Goal: Task Accomplishment & Management: Complete application form

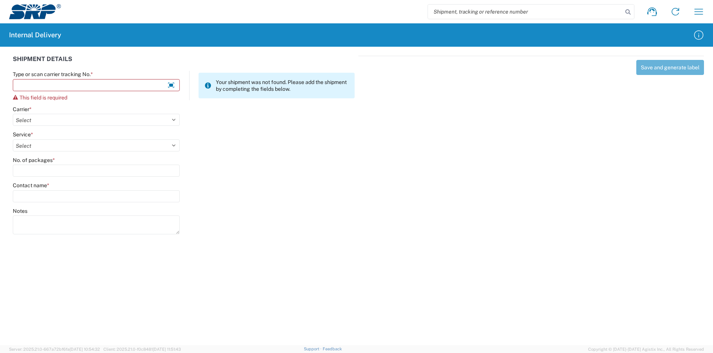
click at [107, 87] on input "Type or scan carrier tracking No. *" at bounding box center [96, 85] width 167 height 12
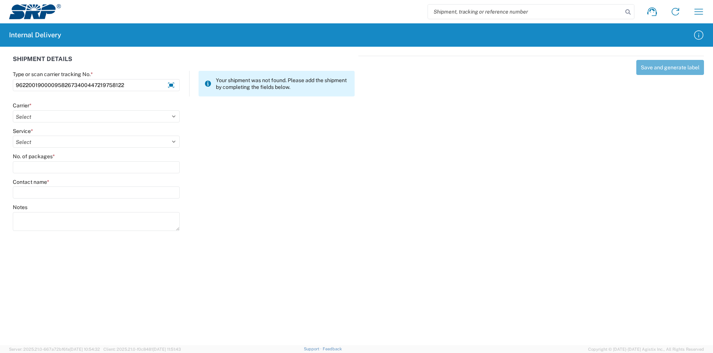
type input "9622001900009582673400447219758122"
click at [108, 123] on agx-form-control-wrapper-v2 "Carrier * Select Amazon Logistics ATI Trucking BC Dimerco Logistics Empire Sout…" at bounding box center [96, 115] width 175 height 26
click at [101, 114] on select "Select Amazon Logistics ATI Trucking BC Dimerco Logistics Empire Southwest FedE…" at bounding box center [96, 116] width 167 height 12
select select "5"
click at [13, 110] on select "Select Amazon Logistics ATI Trucking BC Dimerco Logistics Empire Southwest FedE…" at bounding box center [96, 116] width 167 height 12
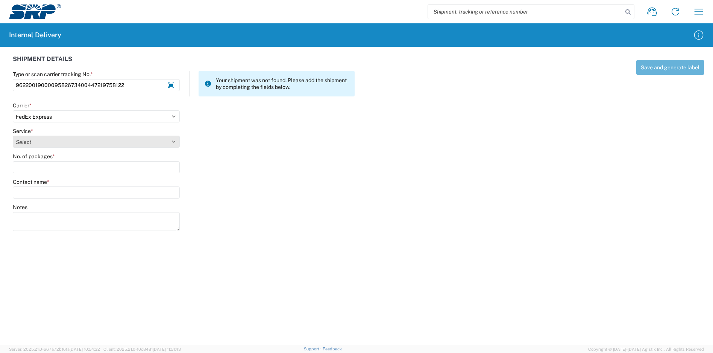
click at [42, 145] on select "Select" at bounding box center [96, 141] width 167 height 12
click at [42, 140] on select "Select" at bounding box center [96, 141] width 167 height 12
click at [41, 142] on select "Select 1Day Freight 2Day 2Day AM 2Day AM One Rate 2Day Freight 2Day One Rate 3 …" at bounding box center [96, 141] width 167 height 12
select select "12"
click at [13, 135] on select "Select 1Day Freight 2Day 2Day AM 2Day AM One Rate 2Day Freight 2Day One Rate 3 …" at bounding box center [96, 141] width 167 height 12
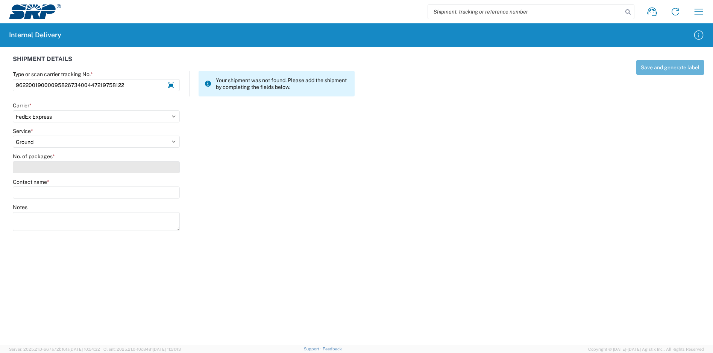
click at [46, 170] on input "No. of packages *" at bounding box center [96, 167] width 167 height 12
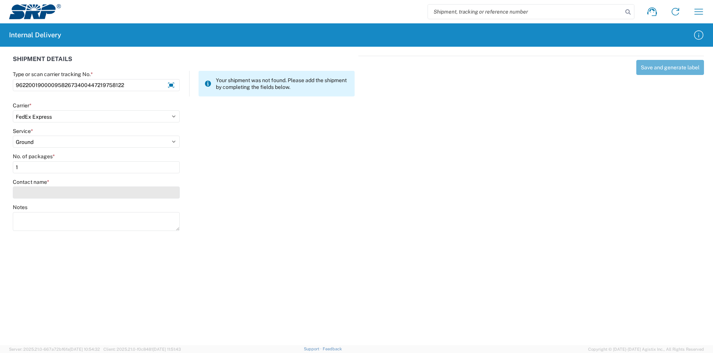
type input "1"
click at [59, 191] on input "Contact name *" at bounding box center [96, 192] width 167 height 12
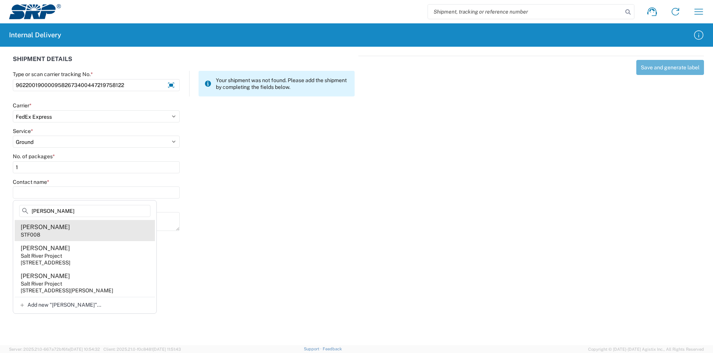
type input "[PERSON_NAME]"
click at [95, 229] on agx-address-suggestion-item "[PERSON_NAME] STF008" at bounding box center [85, 230] width 140 height 21
type input "[PERSON_NAME]"
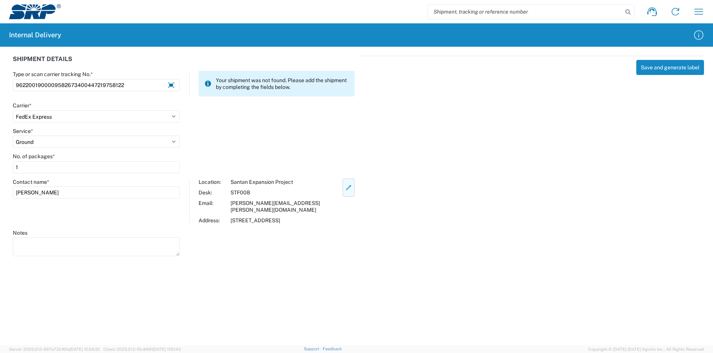
click at [345, 187] on icon "button" at bounding box center [348, 187] width 7 height 7
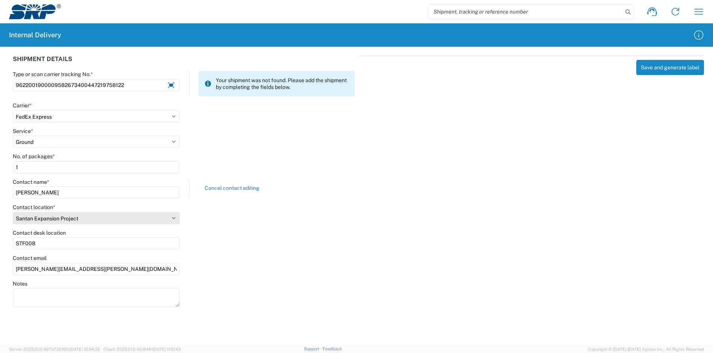
click at [176, 218] on select "Select [GEOGRAPHIC_DATA] Facility 27th [GEOGRAPHIC_DATA] [GEOGRAPHIC_DATA] [PER…" at bounding box center [96, 218] width 167 height 12
select select "54818"
click at [13, 212] on select "Select [GEOGRAPHIC_DATA] Facility 27th [GEOGRAPHIC_DATA] [GEOGRAPHIC_DATA] [PER…" at bounding box center [96, 218] width 167 height 12
drag, startPoint x: 59, startPoint y: 246, endPoint x: 4, endPoint y: 245, distance: 55.3
click at [5, 243] on div "SHIPMENT DETAILS Type or scan carrier tracking No. * 96220019000095826734004472…" at bounding box center [356, 180] width 713 height 267
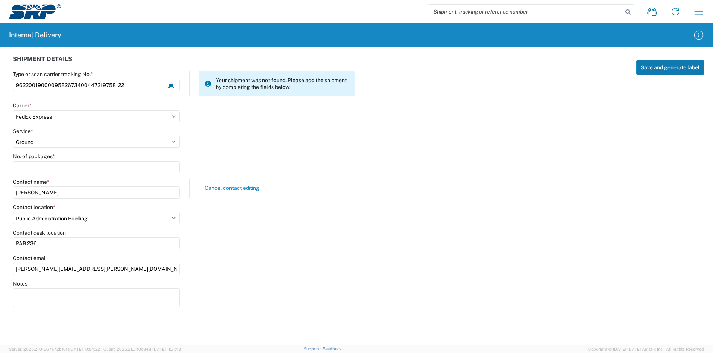
type input "PAB 236"
click at [666, 69] on button "Save and generate label" at bounding box center [671, 67] width 68 height 15
select select
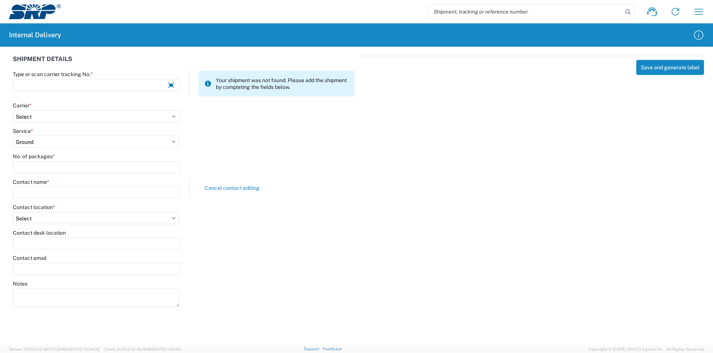
select select
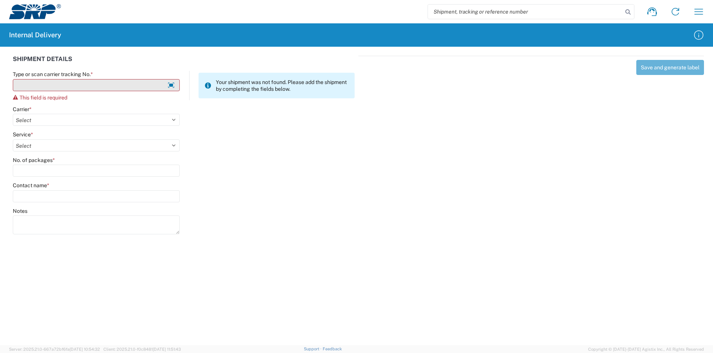
click at [115, 88] on input "Type or scan carrier tracking No. *" at bounding box center [96, 85] width 167 height 12
click at [83, 82] on input "Type or scan carrier tracking No. *" at bounding box center [96, 85] width 167 height 12
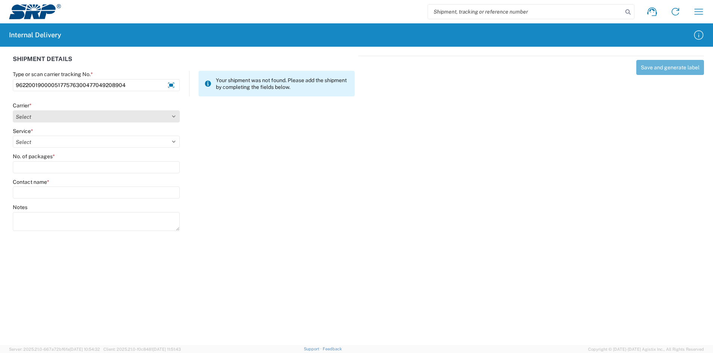
type input "9622001900005177576300477049208904"
click at [42, 117] on select "Select Amazon Logistics ATI Trucking BC Dimerco Logistics Empire Southwest FedE…" at bounding box center [96, 116] width 167 height 12
click at [13, 110] on select "Select Amazon Logistics ATI Trucking BC Dimerco Logistics Empire Southwest FedE…" at bounding box center [96, 116] width 167 height 12
click at [42, 141] on select "Select 2nd Day Air 2nd Day Air A.M. 3 Day Select Basic BOUND PRINTED MATTER, UP…" at bounding box center [96, 141] width 167 height 12
click at [45, 113] on select "Select Amazon Logistics ATI Trucking BC Dimerco Logistics Empire Southwest FedE…" at bounding box center [96, 116] width 167 height 12
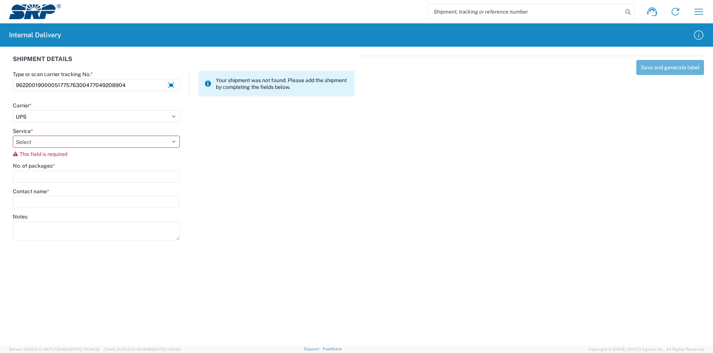
select select "5"
click at [13, 110] on select "Select Amazon Logistics ATI Trucking BC Dimerco Logistics Empire Southwest FedE…" at bounding box center [96, 116] width 167 height 12
click at [44, 145] on select "Select 1Day Freight 2Day 2Day AM 2Day AM One Rate 2Day Freight 2Day One Rate 3 …" at bounding box center [96, 141] width 167 height 12
select select "12"
click at [13, 135] on select "Select 1Day Freight 2Day 2Day AM 2Day AM One Rate 2Day Freight 2Day One Rate 3 …" at bounding box center [96, 141] width 167 height 12
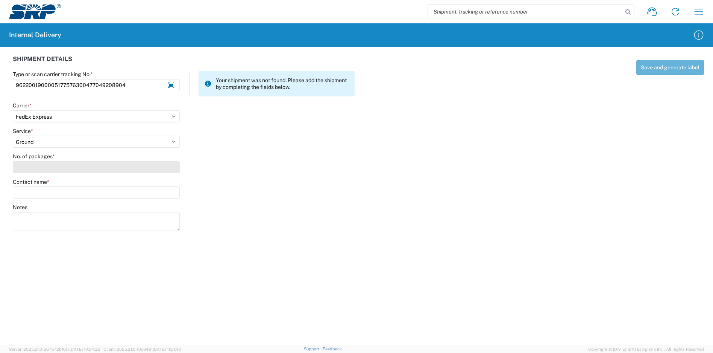
click at [40, 164] on input "No. of packages *" at bounding box center [96, 167] width 167 height 12
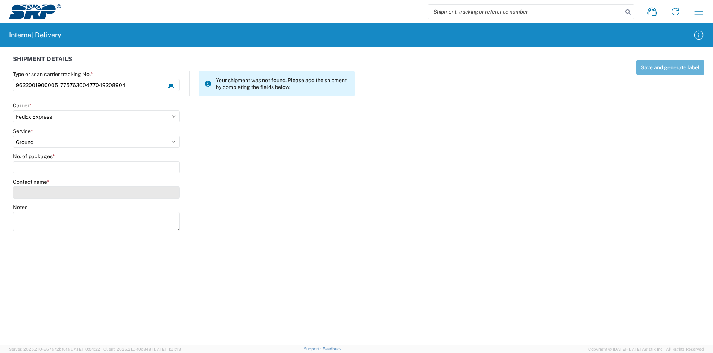
type input "1"
click at [45, 193] on input "Contact name *" at bounding box center [96, 192] width 167 height 12
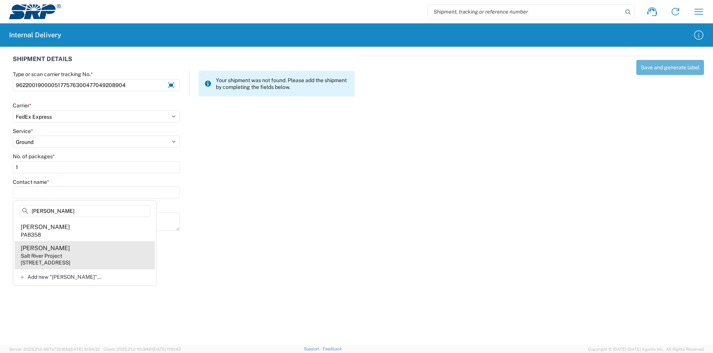
type input "[PERSON_NAME]"
click at [98, 258] on agx-address-suggestion-item "[PERSON_NAME] Salt River Project [STREET_ADDRESS]" at bounding box center [85, 255] width 140 height 28
type input "[PERSON_NAME]"
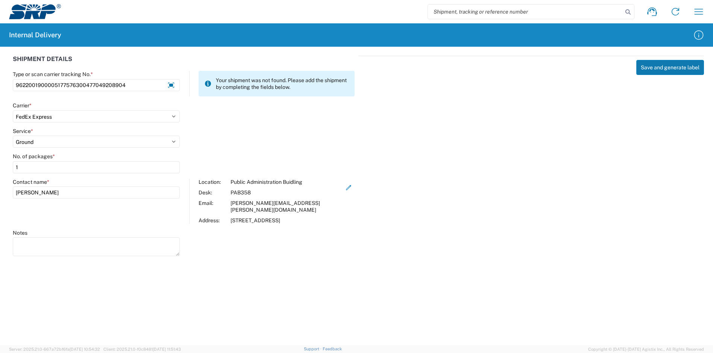
click at [664, 67] on button "Save and generate label" at bounding box center [671, 67] width 68 height 15
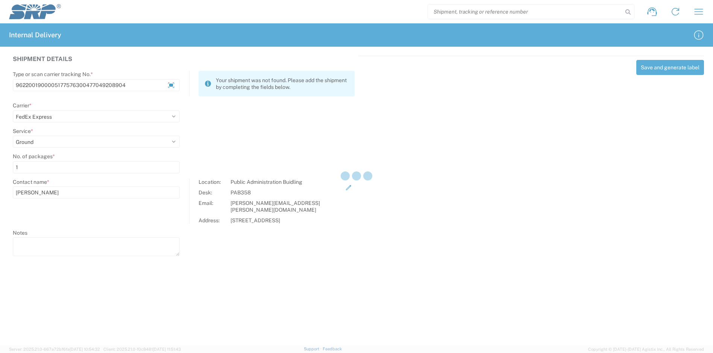
select select
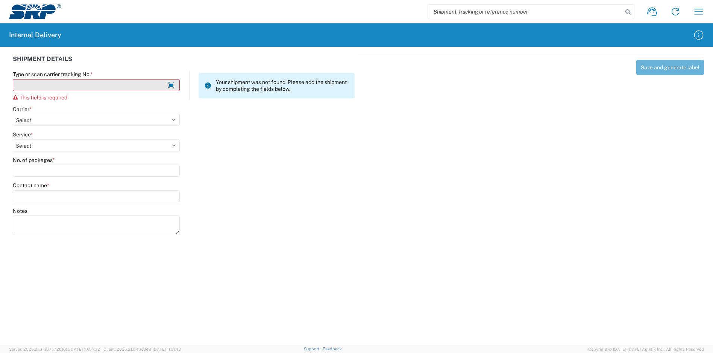
click at [111, 86] on input "Type or scan carrier tracking No. *" at bounding box center [96, 85] width 167 height 12
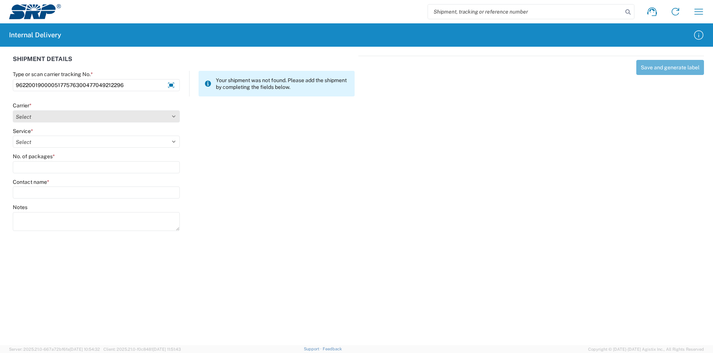
type input "9622001900005177576300477049212296"
click at [74, 121] on select "Select Amazon Logistics ATI Trucking BC Dimerco Logistics Empire Southwest FedE…" at bounding box center [96, 116] width 167 height 12
select select "5"
click at [13, 110] on select "Select Amazon Logistics ATI Trucking BC Dimerco Logistics Empire Southwest FedE…" at bounding box center [96, 116] width 167 height 12
click at [43, 140] on select "Select 1Day Freight 2Day 2Day AM 2Day AM One Rate 2Day Freight 2Day One Rate 3 …" at bounding box center [96, 141] width 167 height 12
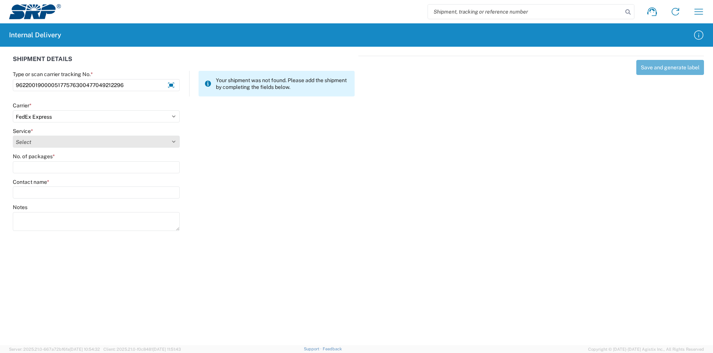
select select "12"
click at [13, 135] on select "Select 1Day Freight 2Day 2Day AM 2Day AM One Rate 2Day Freight 2Day One Rate 3 …" at bounding box center [96, 141] width 167 height 12
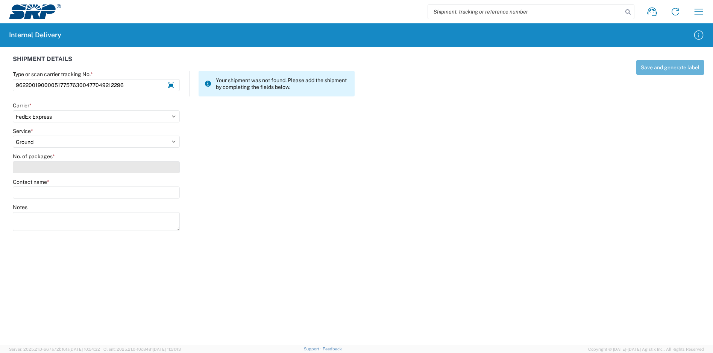
click at [49, 163] on input "No. of packages *" at bounding box center [96, 167] width 167 height 12
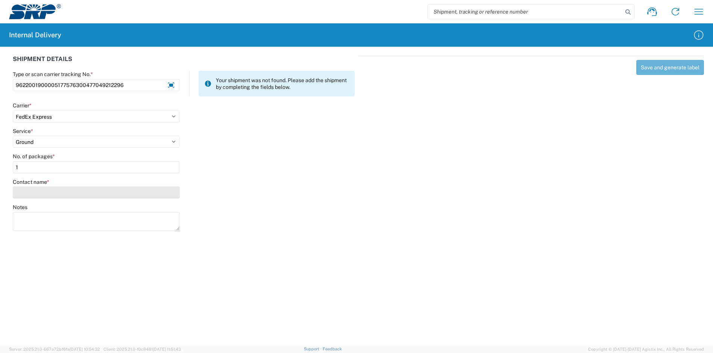
type input "1"
click at [56, 192] on input "Contact name *" at bounding box center [96, 192] width 167 height 12
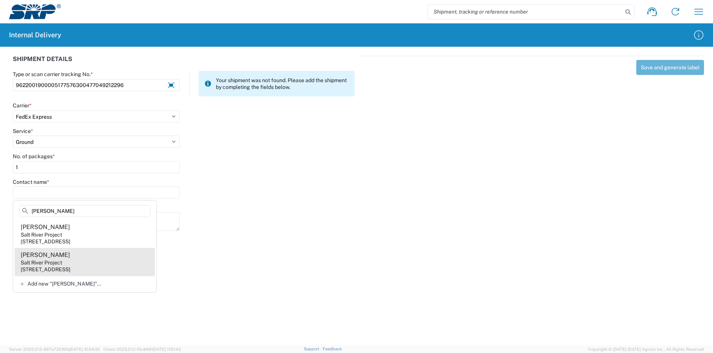
type input "[PERSON_NAME]"
click at [99, 261] on agx-address-suggestion-item "[PERSON_NAME] Salt River Project [STREET_ADDRESS]" at bounding box center [85, 262] width 140 height 28
type input "[PERSON_NAME]"
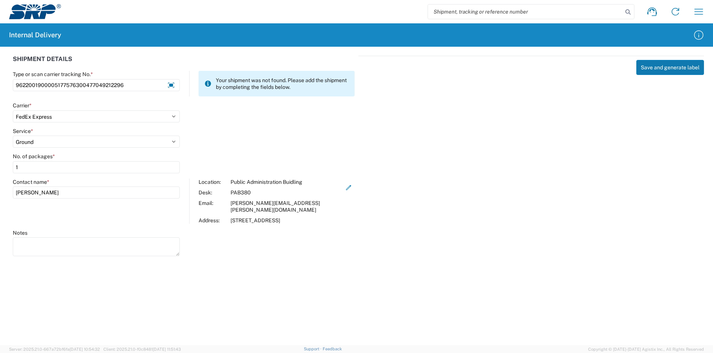
click at [660, 69] on button "Save and generate label" at bounding box center [671, 67] width 68 height 15
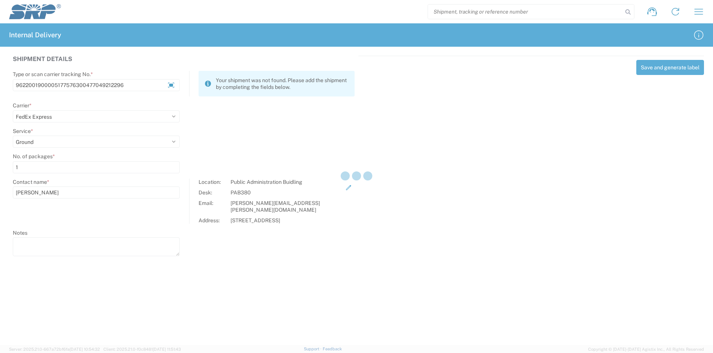
select select
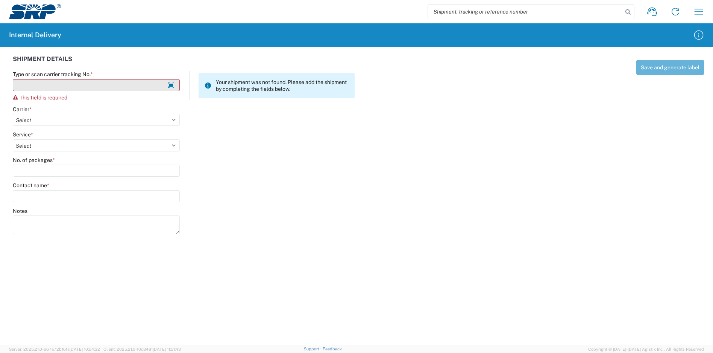
click at [134, 87] on input "Type or scan carrier tracking No. *" at bounding box center [96, 85] width 167 height 12
click at [97, 85] on input "Type or scan carrier tracking No. *" at bounding box center [96, 85] width 167 height 12
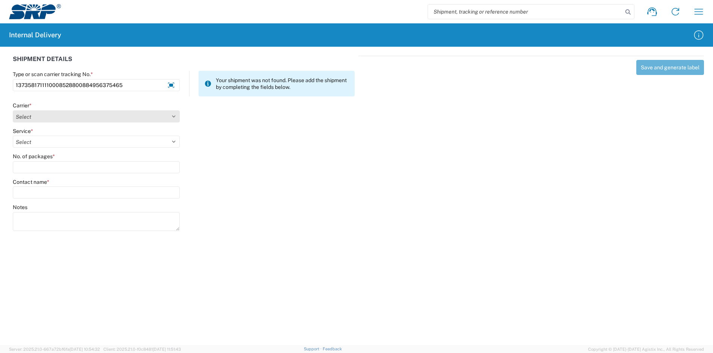
type input "1373581711110008528800884956375465"
click at [56, 122] on select "Select Amazon Logistics ATI Trucking BC Dimerco Logistics Empire Southwest FedE…" at bounding box center [96, 116] width 167 height 12
select select "5"
click at [13, 110] on select "Select Amazon Logistics ATI Trucking BC Dimerco Logistics Empire Southwest FedE…" at bounding box center [96, 116] width 167 height 12
click at [47, 139] on select "Select" at bounding box center [96, 141] width 167 height 12
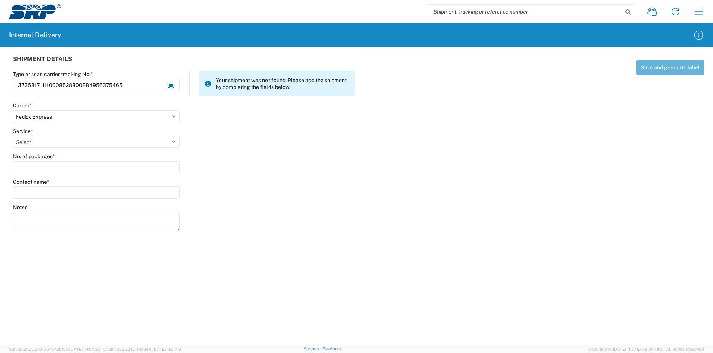
select select "12"
click at [13, 135] on select "Select 1Day Freight 2Day 2Day AM 2Day AM One Rate 2Day Freight 2Day One Rate 3 …" at bounding box center [96, 141] width 167 height 12
click at [53, 171] on input "No. of packages *" at bounding box center [96, 167] width 167 height 12
type input "1"
click at [58, 192] on input "Contact name *" at bounding box center [96, 192] width 167 height 12
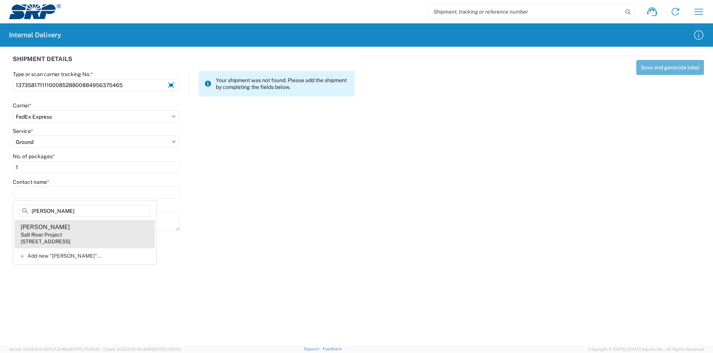
type input "[PERSON_NAME]"
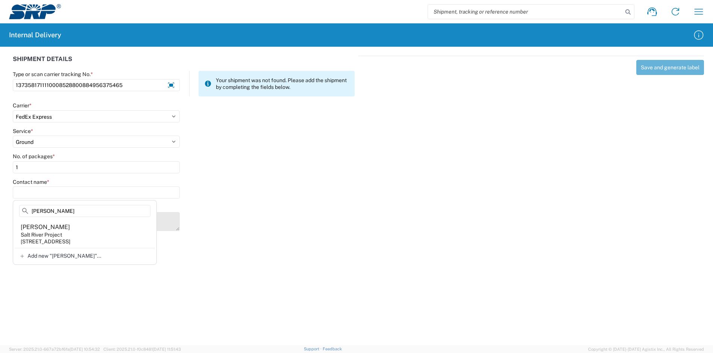
click at [76, 231] on agx-address-suggestion-item "[PERSON_NAME] Salt River Project [STREET_ADDRESS]" at bounding box center [85, 234] width 140 height 28
type input "[PERSON_NAME]"
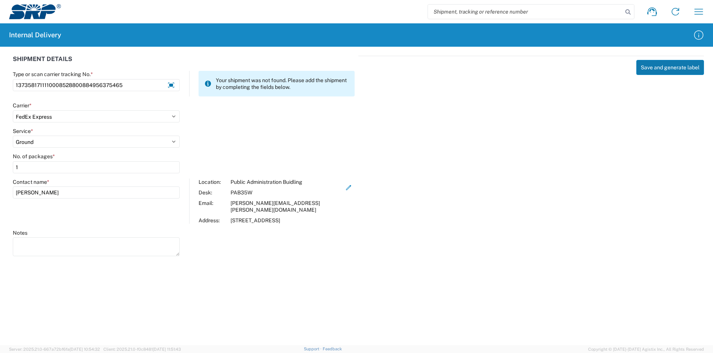
click at [639, 73] on button "Save and generate label" at bounding box center [671, 67] width 68 height 15
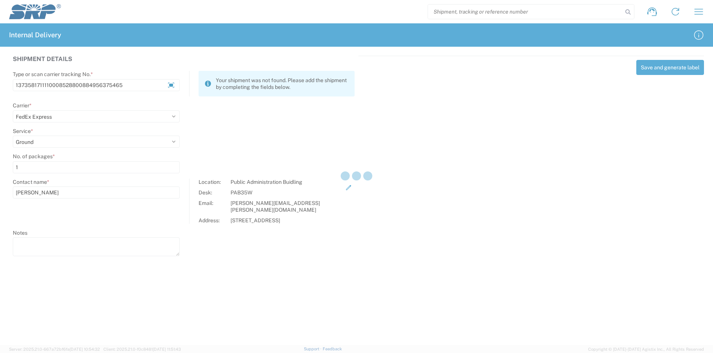
click at [651, 66] on div at bounding box center [356, 176] width 713 height 353
select select
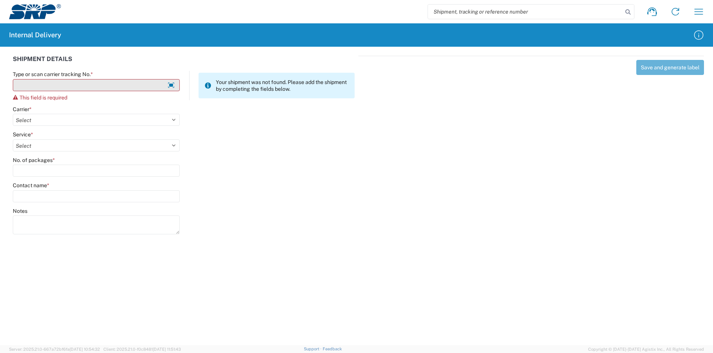
click at [81, 85] on input "Type or scan carrier tracking No. *" at bounding box center [96, 85] width 167 height 12
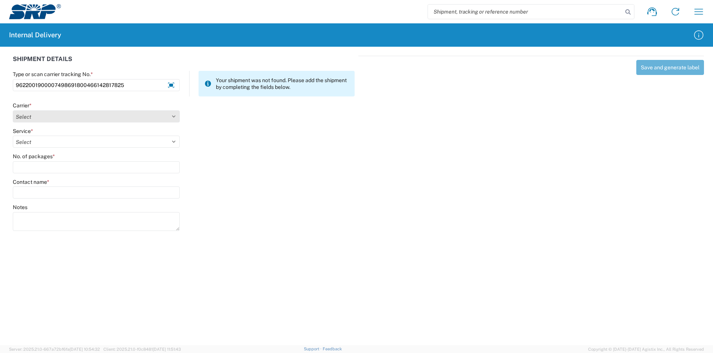
type input "9622001900007498691800466142817825"
click at [80, 112] on select "Select Amazon Logistics ATI Trucking BC Dimerco Logistics Empire Southwest FedE…" at bounding box center [96, 116] width 167 height 12
select select "5"
click at [13, 110] on select "Select Amazon Logistics ATI Trucking BC Dimerco Logistics Empire Southwest FedE…" at bounding box center [96, 116] width 167 height 12
click at [55, 138] on select "Select 1Day Freight 2Day 2Day AM 2Day AM One Rate 2Day Freight 2Day One Rate 3 …" at bounding box center [96, 141] width 167 height 12
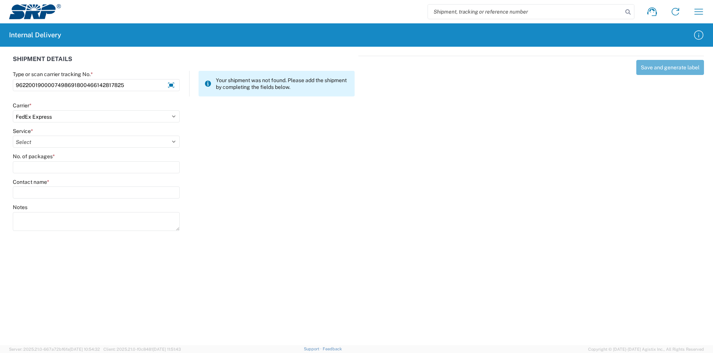
select select "12"
click at [13, 135] on select "Select 1Day Freight 2Day 2Day AM 2Day AM One Rate 2Day Freight 2Day One Rate 3 …" at bounding box center [96, 141] width 167 height 12
click at [45, 165] on input "No. of packages *" at bounding box center [96, 167] width 167 height 12
type input "1"
click at [47, 187] on input "Contact name *" at bounding box center [96, 192] width 167 height 12
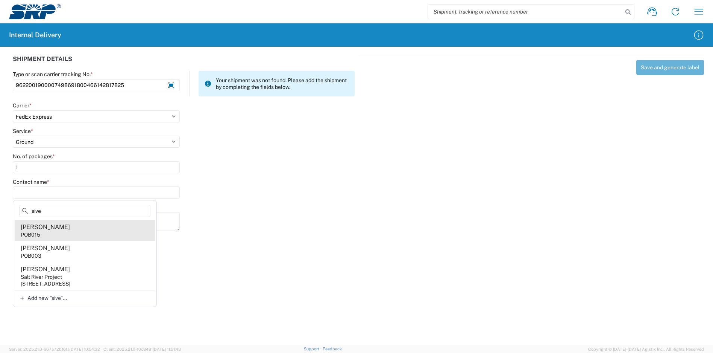
type input "sive"
click at [66, 228] on div "[PERSON_NAME]" at bounding box center [45, 227] width 49 height 8
type input "[PERSON_NAME]"
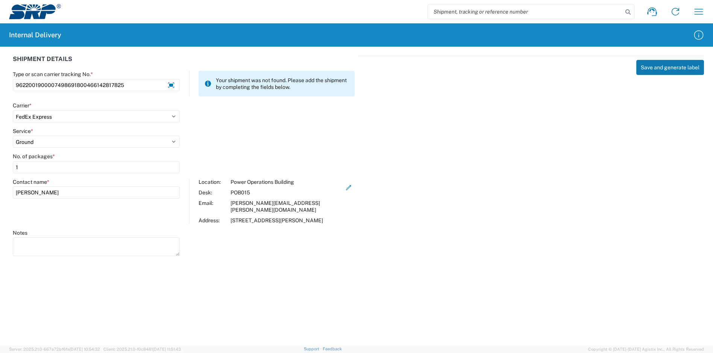
click at [651, 65] on button "Save and generate label" at bounding box center [671, 67] width 68 height 15
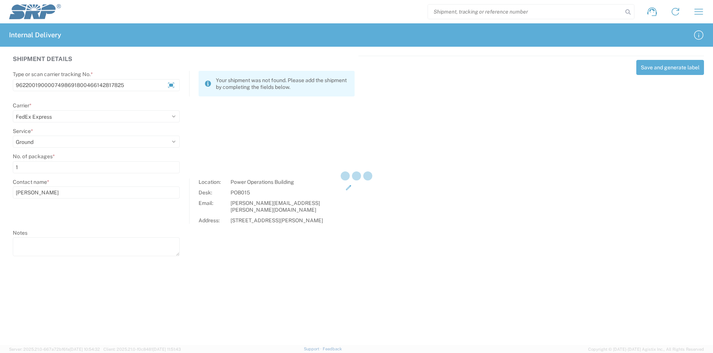
select select
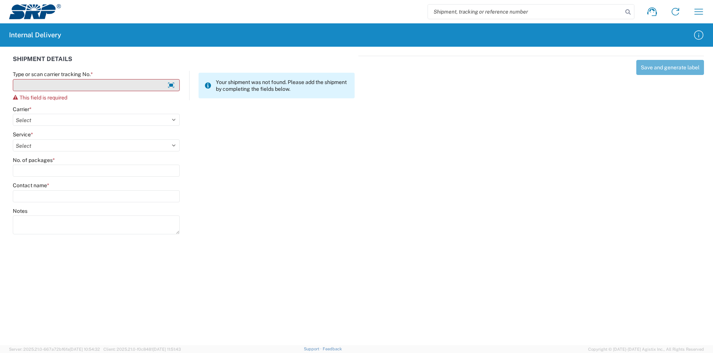
click at [75, 80] on input "Type or scan carrier tracking No. *" at bounding box center [96, 85] width 167 height 12
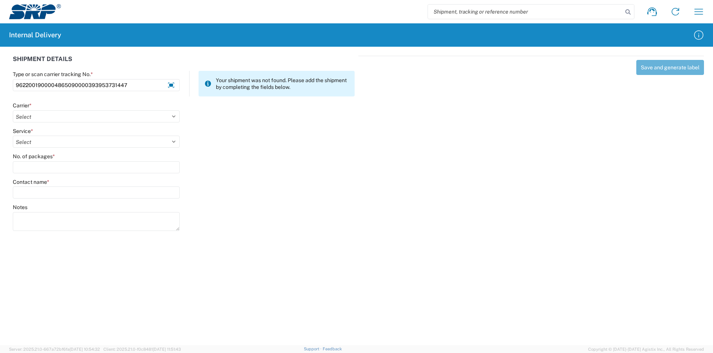
type input "9622001900004865090000393953731447"
click at [64, 107] on div "Carrier *" at bounding box center [96, 105] width 167 height 7
click at [55, 118] on select "Select Amazon Logistics ATI Trucking BC Dimerco Logistics Empire Southwest FedE…" at bounding box center [96, 116] width 167 height 12
select select "5"
click at [13, 110] on select "Select Amazon Logistics ATI Trucking BC Dimerco Logistics Empire Southwest FedE…" at bounding box center [96, 116] width 167 height 12
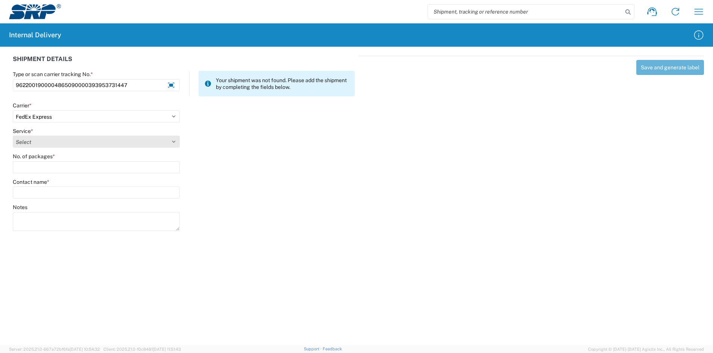
click at [41, 143] on select "Select" at bounding box center [96, 141] width 167 height 12
select select "12"
click at [13, 135] on select "Select 1Day Freight 2Day 2Day AM 2Day AM One Rate 2Day Freight 2Day One Rate 3 …" at bounding box center [96, 141] width 167 height 12
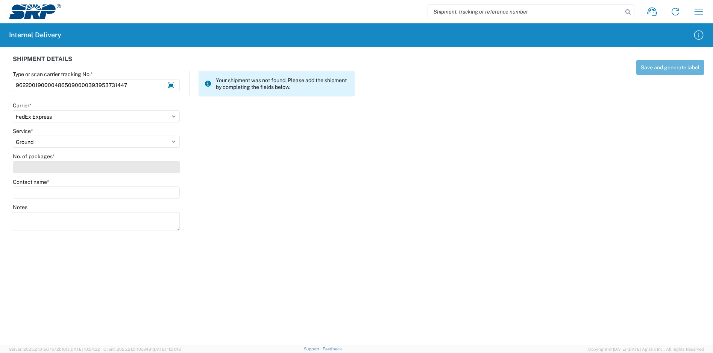
click at [40, 166] on input "No. of packages *" at bounding box center [96, 167] width 167 height 12
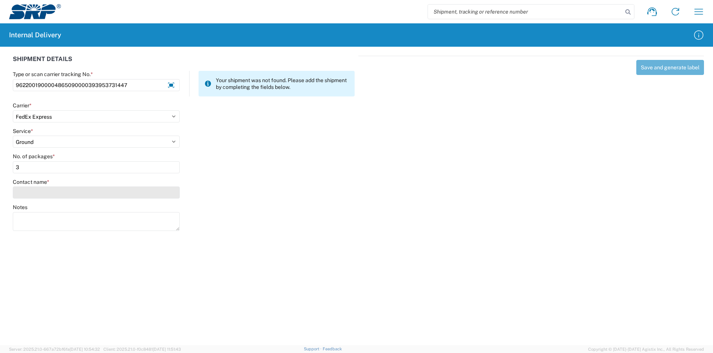
type input "3"
click at [41, 193] on input "Contact name *" at bounding box center [96, 192] width 167 height 12
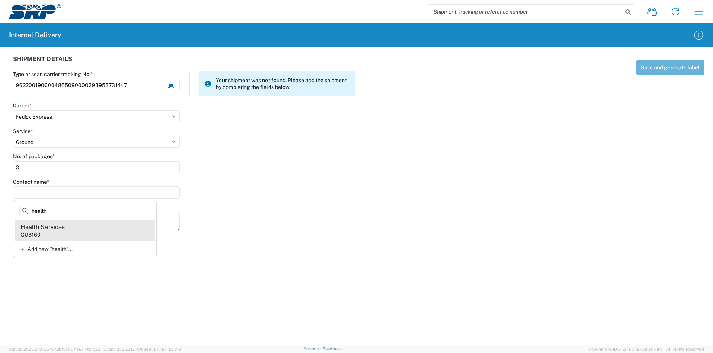
type input "health"
click at [69, 231] on agx-address-suggestion-item "Health Services CUB160" at bounding box center [85, 230] width 140 height 21
type input "Health Services"
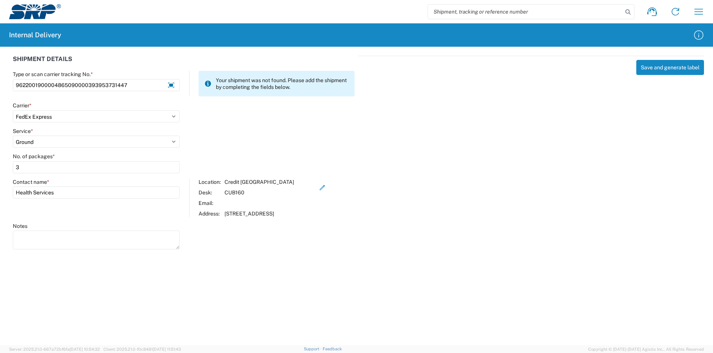
click at [137, 229] on div "Notes" at bounding box center [96, 236] width 167 height 29
click at [134, 240] on textarea "Notes" at bounding box center [96, 239] width 167 height 19
type textarea "9622001900004865090000459284439150 9622001900004865090000459284439149"
click at [644, 64] on button "Save and generate label" at bounding box center [671, 67] width 68 height 15
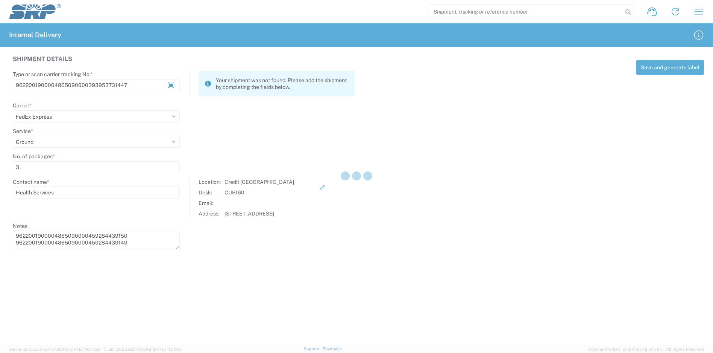
select select
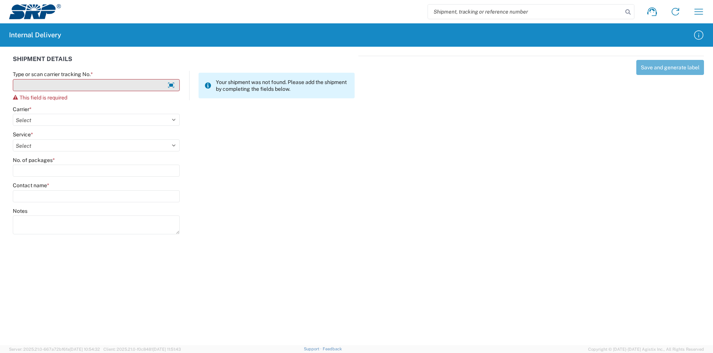
click at [97, 87] on input "Type or scan carrier tracking No. *" at bounding box center [96, 85] width 167 height 12
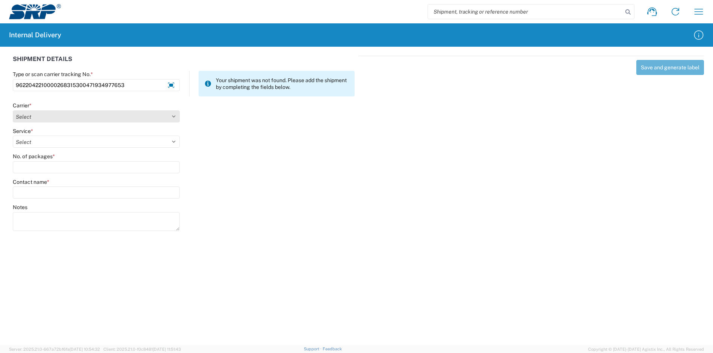
type input "9622042210000268315300471934977653"
click at [62, 115] on select "Select Amazon Logistics ATI Trucking BC Dimerco Logistics Empire Southwest FedE…" at bounding box center [96, 116] width 167 height 12
select select "5"
click at [13, 110] on select "Select Amazon Logistics ATI Trucking BC Dimerco Logistics Empire Southwest FedE…" at bounding box center [96, 116] width 167 height 12
click at [41, 142] on select "Select" at bounding box center [96, 141] width 167 height 12
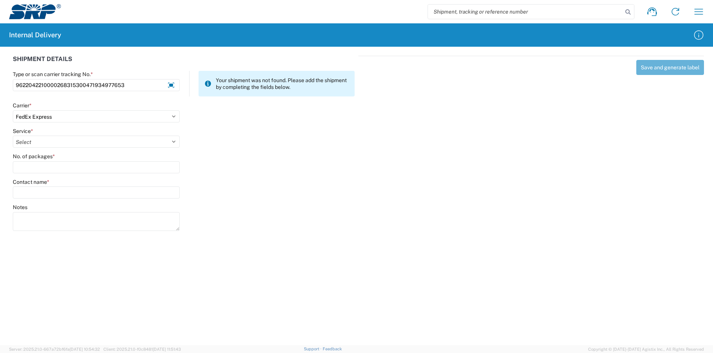
select select "12"
click at [13, 135] on select "Select 1Day Freight 2Day 2Day AM 2Day AM One Rate 2Day Freight 2Day One Rate 3 …" at bounding box center [96, 141] width 167 height 12
click at [85, 167] on input "No. of packages *" at bounding box center [96, 167] width 167 height 12
type input "1"
click at [97, 192] on input "Contact name *" at bounding box center [96, 192] width 167 height 12
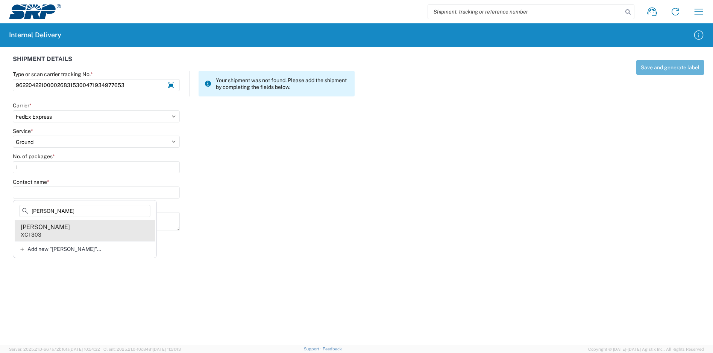
type input "[PERSON_NAME]"
click at [98, 234] on agx-address-suggestion-item "[PERSON_NAME] XCT303" at bounding box center [85, 230] width 140 height 21
type input "[PERSON_NAME]"
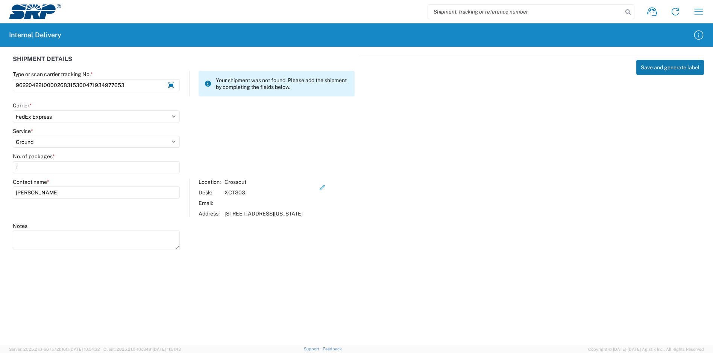
click at [655, 64] on button "Save and generate label" at bounding box center [671, 67] width 68 height 15
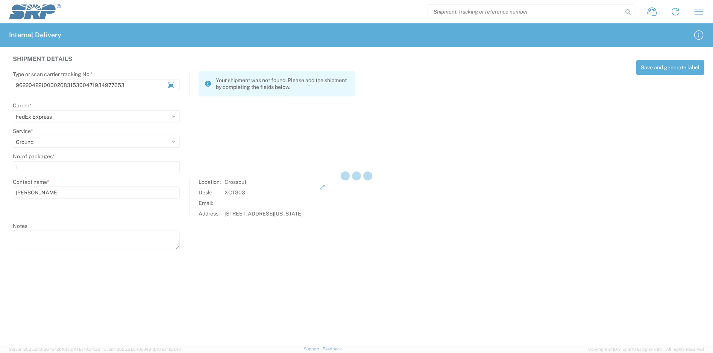
select select
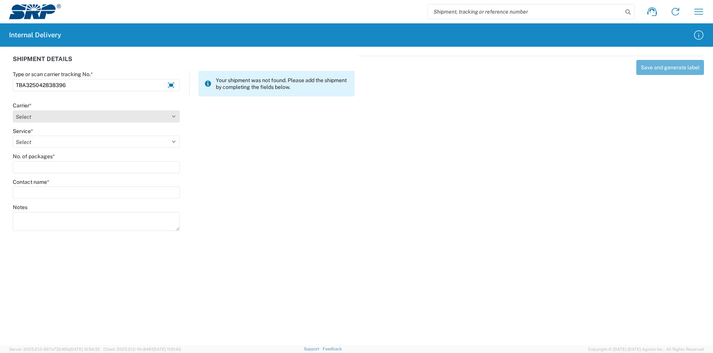
type input "TBA325042838396"
click at [79, 114] on select "Select Amazon Logistics ATI Trucking BC Dimerco Logistics Empire Southwest FedE…" at bounding box center [96, 116] width 167 height 12
select select "8933"
click at [13, 110] on select "Select Amazon Logistics ATI Trucking BC Dimerco Logistics Empire Southwest FedE…" at bounding box center [96, 116] width 167 height 12
click at [38, 142] on select "Select Amazon Logistics TBA Rail TL Standard 3 - 5 Day" at bounding box center [96, 141] width 167 height 12
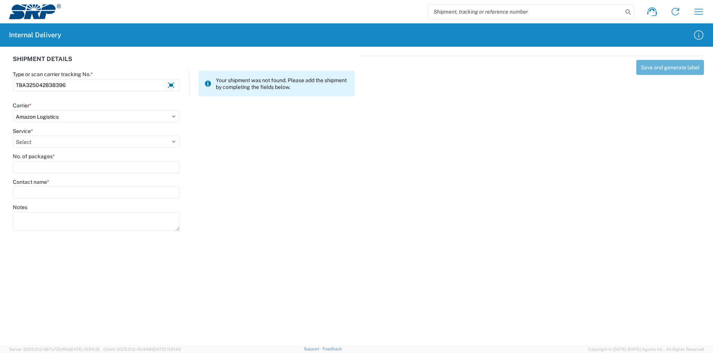
select select "24525"
click at [13, 135] on select "Select Amazon Logistics TBA Rail TL Standard 3 - 5 Day" at bounding box center [96, 141] width 167 height 12
click at [36, 171] on input "No. of packages *" at bounding box center [96, 167] width 167 height 12
type input "1"
click at [42, 189] on input "Contact name *" at bounding box center [96, 192] width 167 height 12
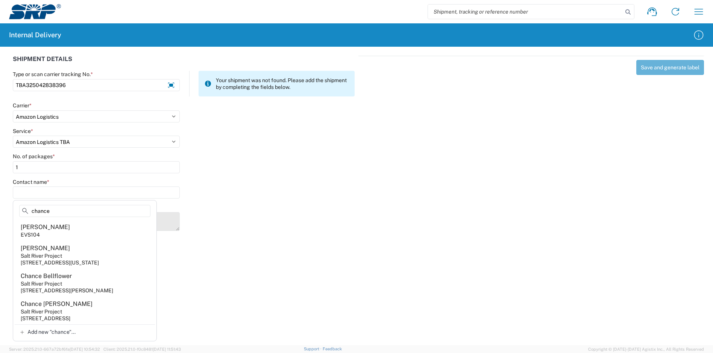
type input "chance"
click at [93, 231] on agx-address-suggestion-item "[PERSON_NAME] EVS104" at bounding box center [85, 230] width 140 height 21
type input "[PERSON_NAME]"
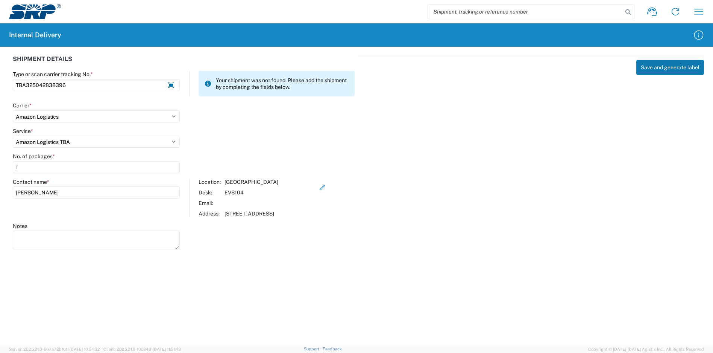
click at [652, 70] on button "Save and generate label" at bounding box center [671, 67] width 68 height 15
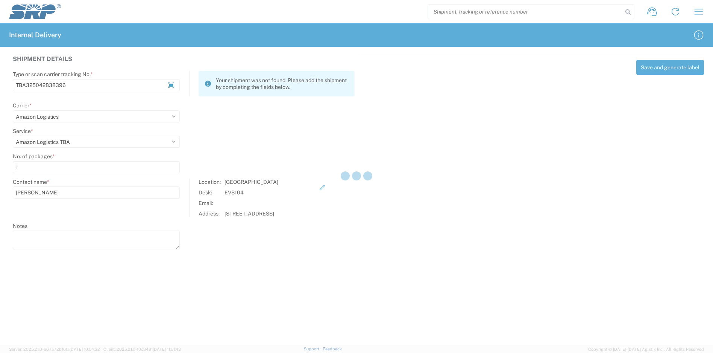
select select
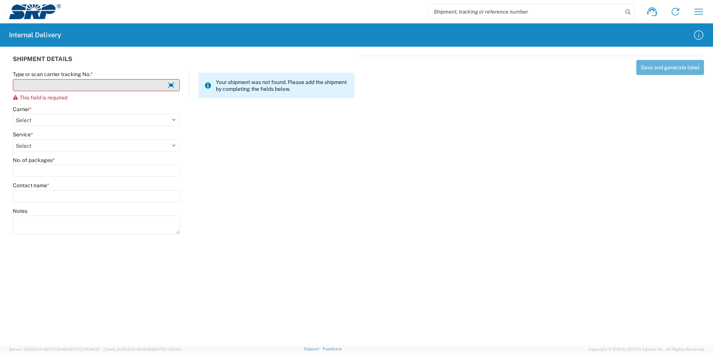
click at [141, 84] on input "Type or scan carrier tracking No. *" at bounding box center [96, 85] width 167 height 12
click at [136, 90] on input "Type or scan carrier tracking No. *" at bounding box center [96, 85] width 167 height 12
click at [137, 85] on input "Type or scan carrier tracking No. *" at bounding box center [96, 85] width 167 height 12
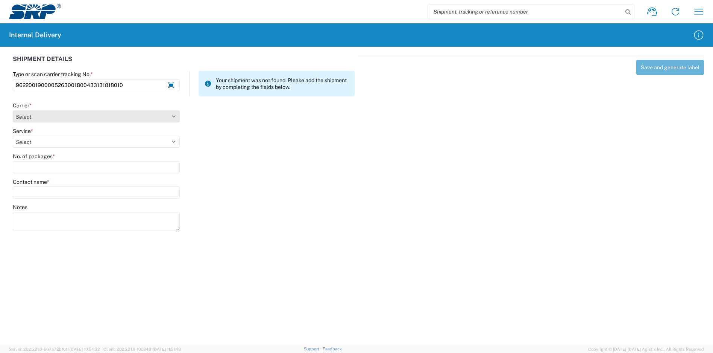
type input "9622001900005263001800433131818010"
click at [96, 116] on select "Select Amazon Logistics ATI Trucking BC Dimerco Logistics Empire Southwest FedE…" at bounding box center [96, 116] width 167 height 12
select select "5"
click at [13, 110] on select "Select Amazon Logistics ATI Trucking BC Dimerco Logistics Empire Southwest FedE…" at bounding box center [96, 116] width 167 height 12
click at [43, 143] on select "Select 1Day Freight 2Day 2Day AM 2Day AM One Rate 2Day Freight 2Day One Rate 3 …" at bounding box center [96, 141] width 167 height 12
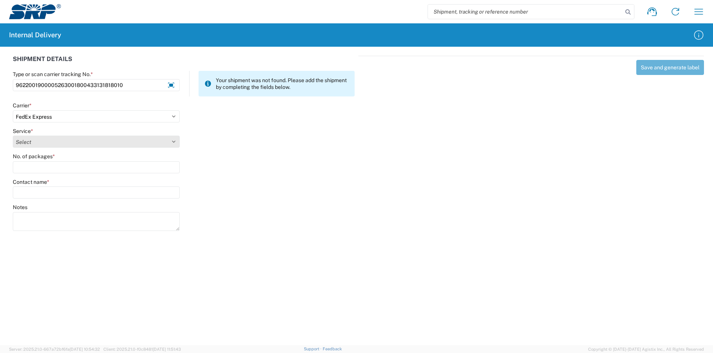
select select "12"
click at [13, 135] on select "Select 1Day Freight 2Day 2Day AM 2Day AM One Rate 2Day Freight 2Day One Rate 3 …" at bounding box center [96, 141] width 167 height 12
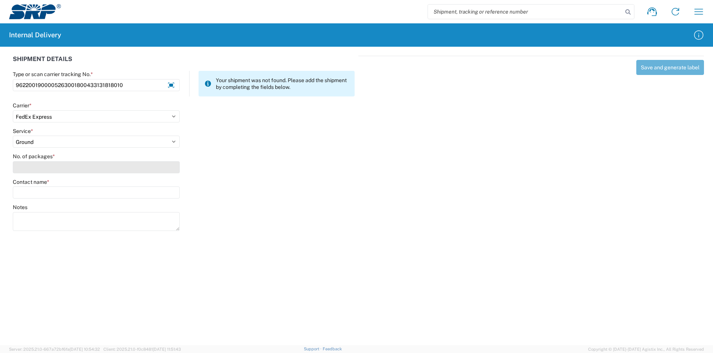
click at [59, 171] on input "No. of packages *" at bounding box center [96, 167] width 167 height 12
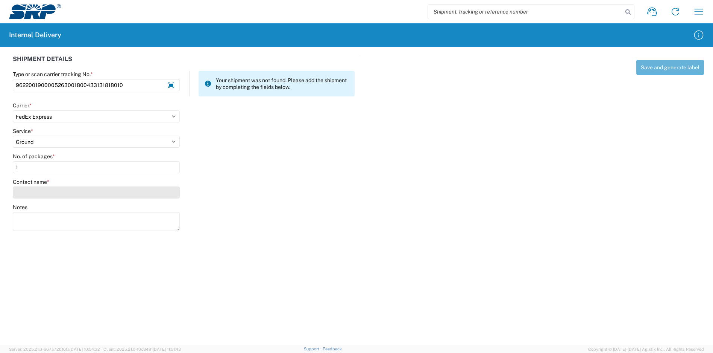
type input "1"
click at [66, 187] on input "Contact name *" at bounding box center [96, 192] width 167 height 12
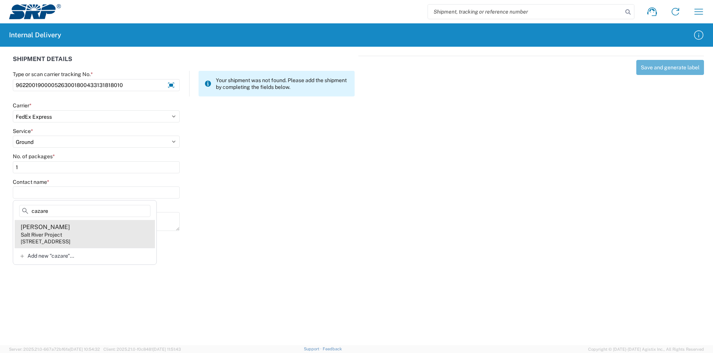
type input "cazare"
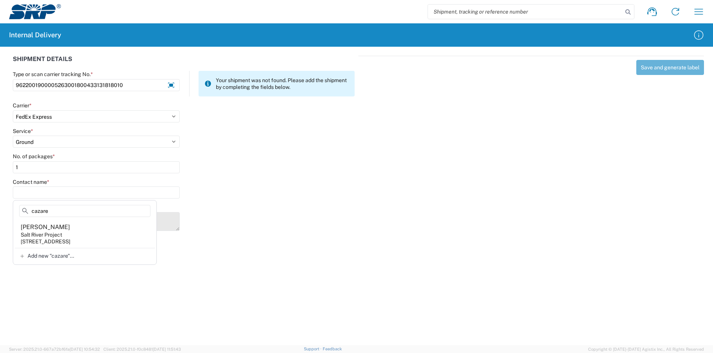
click at [72, 233] on agx-address-suggestion-item "[PERSON_NAME] Salt River Project [STREET_ADDRESS]" at bounding box center [85, 234] width 140 height 28
type input "[PERSON_NAME]"
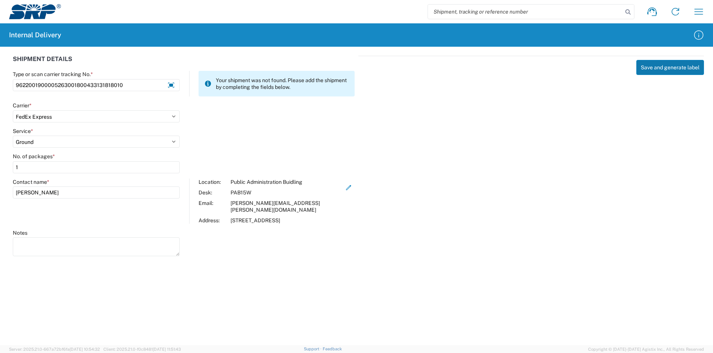
click at [667, 72] on button "Save and generate label" at bounding box center [671, 67] width 68 height 15
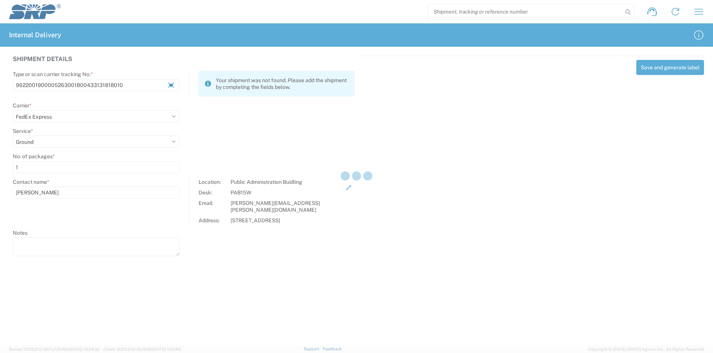
select select
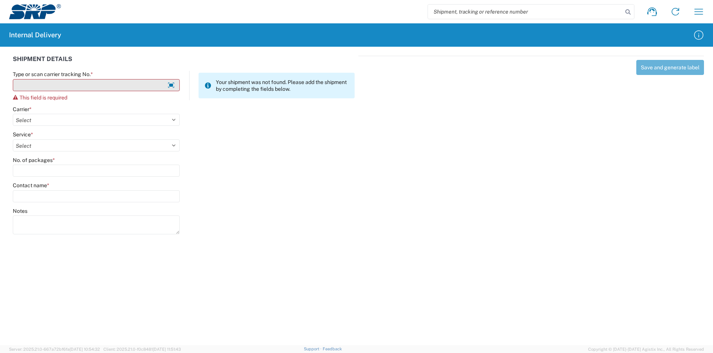
click at [130, 82] on input "Type or scan carrier tracking No. *" at bounding box center [96, 85] width 167 height 12
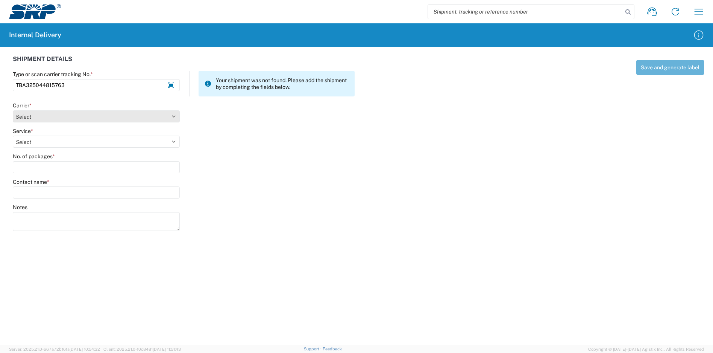
type input "TBA325044815763"
click at [91, 114] on select "Select Amazon Logistics ATI Trucking BC Dimerco Logistics Empire Southwest FedE…" at bounding box center [96, 116] width 167 height 12
select select "8933"
click at [13, 110] on select "Select Amazon Logistics ATI Trucking BC Dimerco Logistics Empire Southwest FedE…" at bounding box center [96, 116] width 167 height 12
click at [52, 140] on select "Select" at bounding box center [96, 141] width 167 height 12
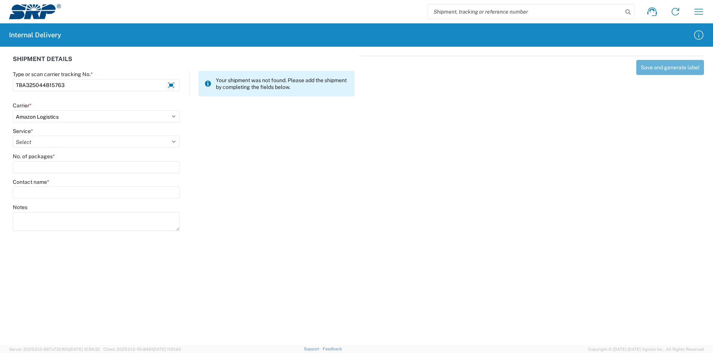
select select "24525"
click at [13, 135] on select "Select Amazon Logistics TBA Rail TL Standard 3 - 5 Day" at bounding box center [96, 141] width 167 height 12
click at [50, 166] on input "No. of packages *" at bounding box center [96, 167] width 167 height 12
type input "1"
click at [51, 186] on input "Contact name *" at bounding box center [96, 192] width 167 height 12
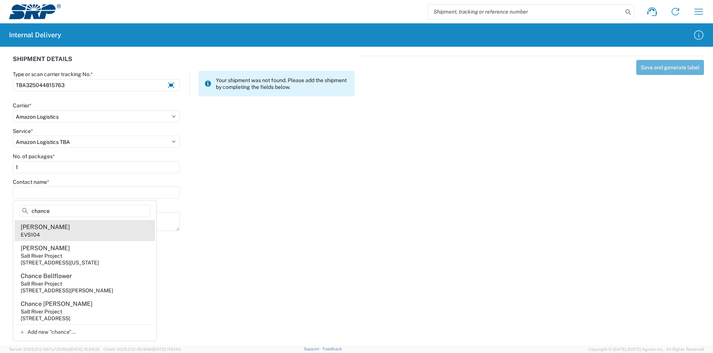
type input "chance"
click at [62, 229] on div "[PERSON_NAME]" at bounding box center [45, 227] width 49 height 8
type input "[PERSON_NAME]"
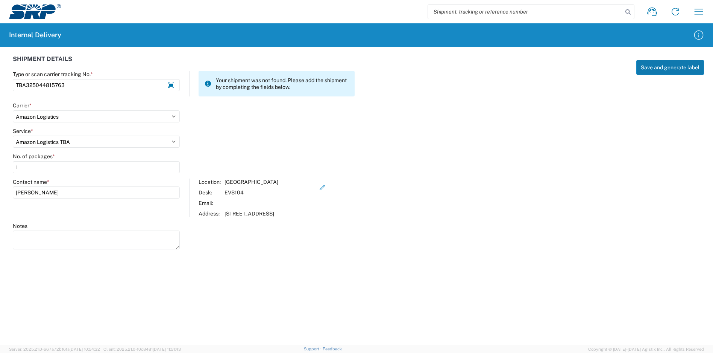
click at [675, 70] on button "Save and generate label" at bounding box center [671, 67] width 68 height 15
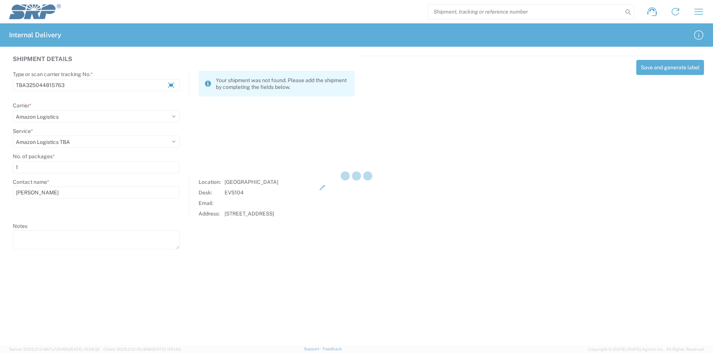
select select
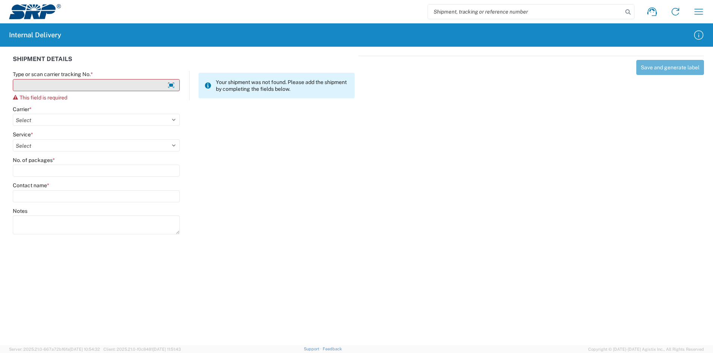
drag, startPoint x: 76, startPoint y: 84, endPoint x: 74, endPoint y: 80, distance: 4.7
click at [76, 84] on input "Type or scan carrier tracking No. *" at bounding box center [96, 85] width 167 height 12
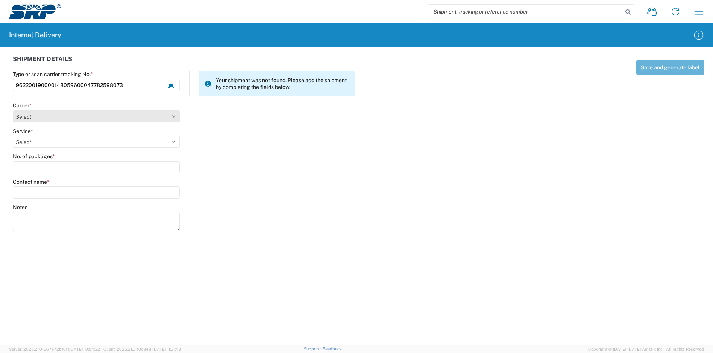
type input "9622001900001480596000477825980731"
click at [91, 115] on select "Select Amazon Logistics ATI Trucking BC Dimerco Logistics Empire Southwest FedE…" at bounding box center [96, 116] width 167 height 12
select select "5"
click at [13, 110] on select "Select Amazon Logistics ATI Trucking BC Dimerco Logistics Empire Southwest FedE…" at bounding box center [96, 116] width 167 height 12
click at [47, 140] on select "Select 1Day Freight 2Day 2Day AM 2Day AM One Rate 2Day Freight 2Day One Rate 3 …" at bounding box center [96, 141] width 167 height 12
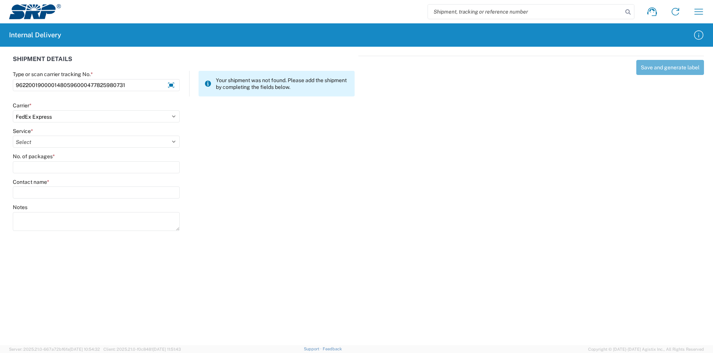
select select "12424"
click at [13, 135] on select "Select 1Day Freight 2Day 2Day AM 2Day AM One Rate 2Day Freight 2Day One Rate 3 …" at bounding box center [96, 141] width 167 height 12
click at [67, 170] on input "No. of packages *" at bounding box center [96, 167] width 167 height 12
type input "1"
drag, startPoint x: 246, startPoint y: 208, endPoint x: 192, endPoint y: 208, distance: 53.8
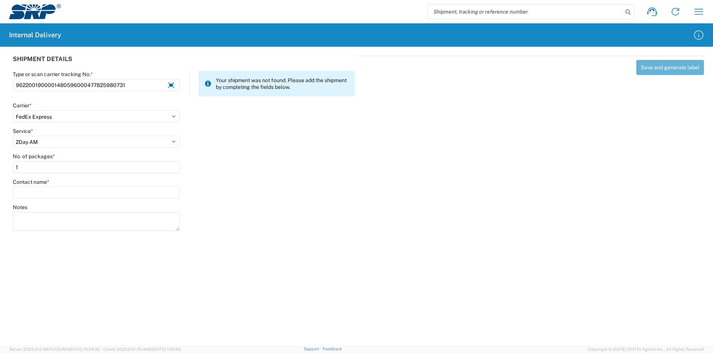
click at [245, 208] on div "Notes" at bounding box center [184, 221] width 350 height 34
click at [99, 192] on input "Contact name *" at bounding box center [96, 192] width 167 height 12
click at [180, 141] on agx-form-control-wrapper-v2 "Service * Select 1Day Freight 2Day 2Day AM 2Day AM One Rate 2Day Freight 2Day O…" at bounding box center [96, 141] width 175 height 26
click at [173, 141] on select "Select 1Day Freight 2Day 2Day AM 2Day AM One Rate 2Day Freight 2Day One Rate 3 …" at bounding box center [96, 141] width 167 height 12
select select "12"
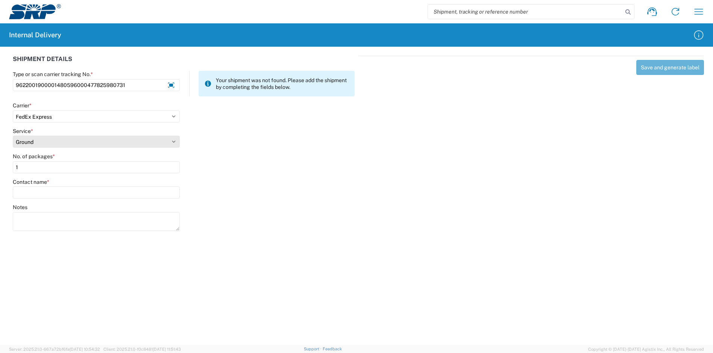
click at [13, 135] on select "Select 1Day Freight 2Day 2Day AM 2Day AM One Rate 2Day Freight 2Day One Rate 3 …" at bounding box center [96, 141] width 167 height 12
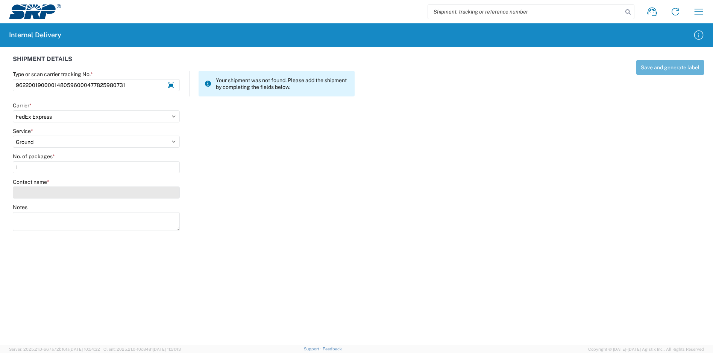
click at [86, 196] on input "Contact name *" at bounding box center [96, 192] width 167 height 12
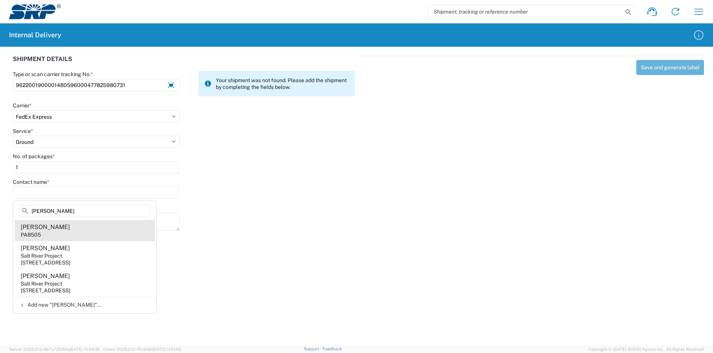
type input "[PERSON_NAME]"
click at [79, 228] on agx-address-suggestion-item "[PERSON_NAME] PAB505" at bounding box center [85, 230] width 140 height 21
type input "[PERSON_NAME]"
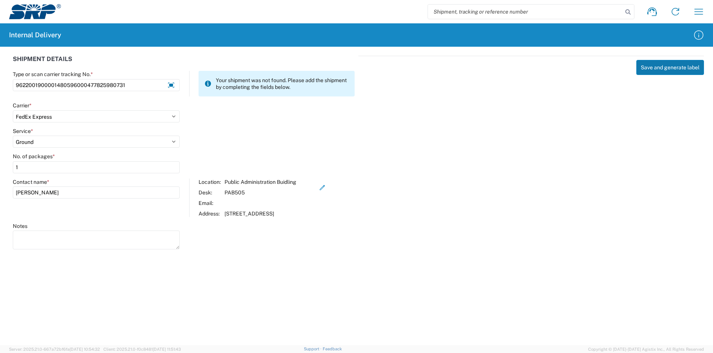
click at [646, 71] on button "Save and generate label" at bounding box center [671, 67] width 68 height 15
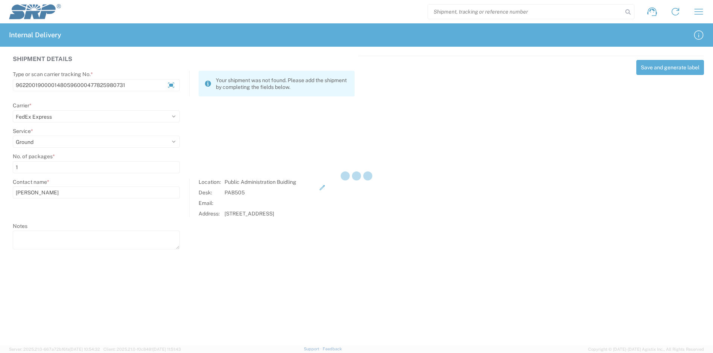
select select
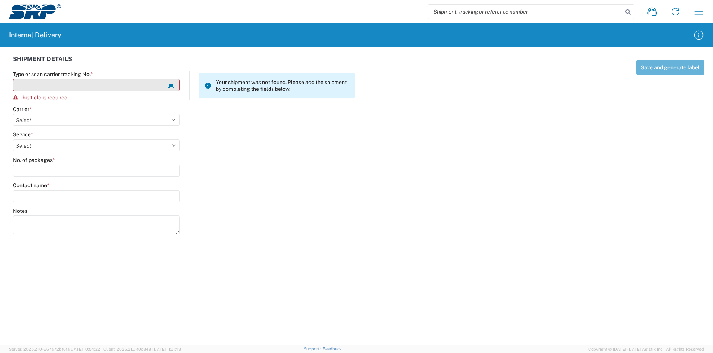
click at [140, 85] on input "Type or scan carrier tracking No. *" at bounding box center [96, 85] width 167 height 12
click at [101, 84] on input "Type or scan carrier tracking No. *" at bounding box center [96, 85] width 167 height 12
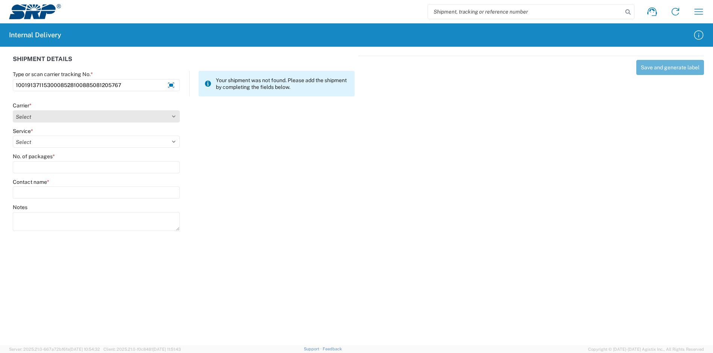
type input "1001913711530008528100885081205767"
click at [43, 117] on select "Select Amazon Logistics ATI Trucking BC Dimerco Logistics Empire Southwest FedE…" at bounding box center [96, 116] width 167 height 12
select select "5"
click at [13, 110] on select "Select Amazon Logistics ATI Trucking BC Dimerco Logistics Empire Southwest FedE…" at bounding box center [96, 116] width 167 height 12
click at [44, 140] on select "Select" at bounding box center [96, 141] width 167 height 12
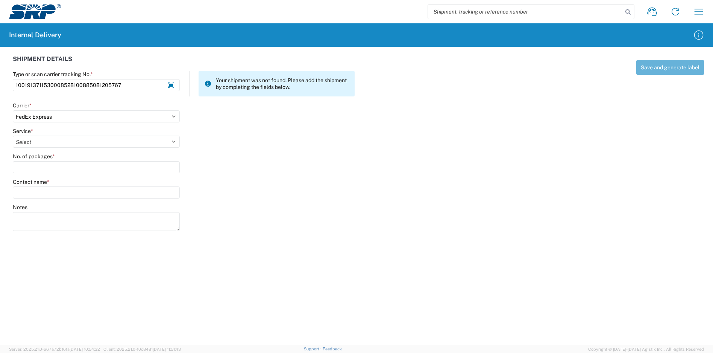
select select "10"
click at [13, 135] on select "Select 1Day Freight 2Day 2Day AM 2Day AM One Rate 2Day Freight 2Day One Rate 3 …" at bounding box center [96, 141] width 167 height 12
click at [42, 166] on input "No. of packages *" at bounding box center [96, 167] width 167 height 12
type input "1"
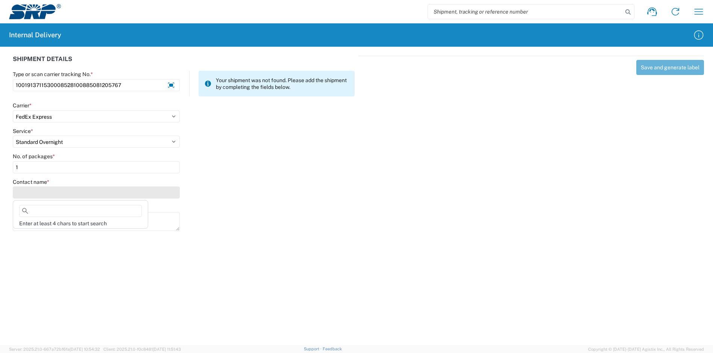
click at [52, 191] on input "Contact name *" at bounding box center [96, 192] width 167 height 12
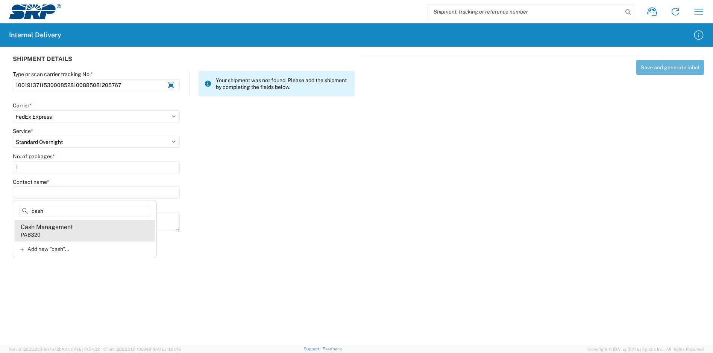
type input "cash"
click at [65, 230] on div "Cash Management" at bounding box center [47, 227] width 52 height 8
type input "Cash Management"
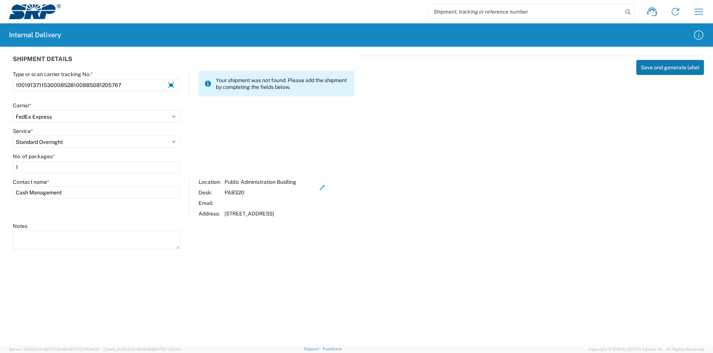
click at [665, 69] on button "Save and generate label" at bounding box center [671, 67] width 68 height 15
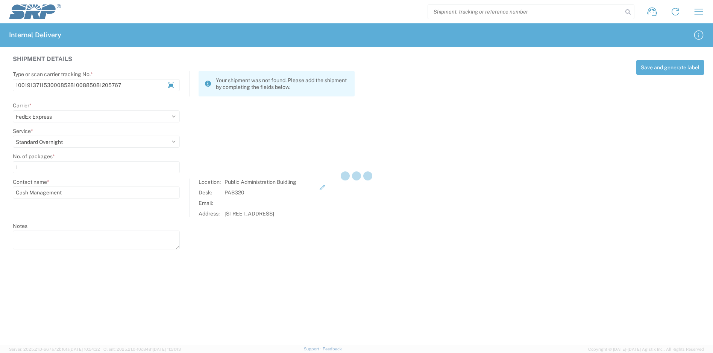
select select
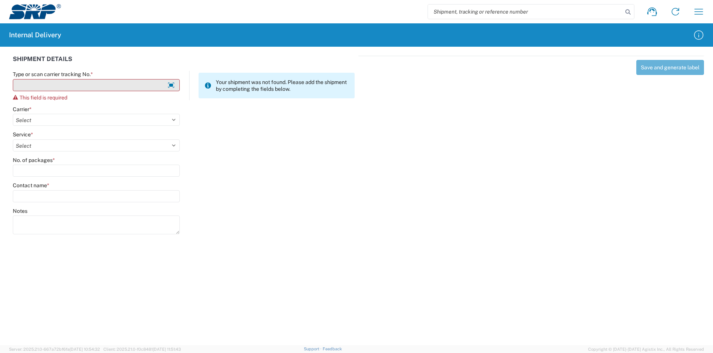
click at [108, 85] on input "Type or scan carrier tracking No. *" at bounding box center [96, 85] width 167 height 12
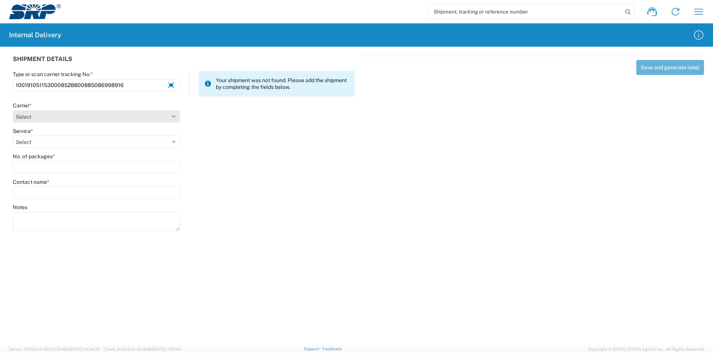
type input "1001910511530008528800885086998916"
click at [73, 118] on select "Select Amazon Logistics ATI Trucking BC Dimerco Logistics Empire Southwest FedE…" at bounding box center [96, 116] width 167 height 12
select select "5"
click at [13, 110] on select "Select Amazon Logistics ATI Trucking BC Dimerco Logistics Empire Southwest FedE…" at bounding box center [96, 116] width 167 height 12
click at [50, 138] on select "Select 1Day Freight 2Day 2Day AM 2Day AM One Rate 2Day Freight 2Day One Rate 3 …" at bounding box center [96, 141] width 167 height 12
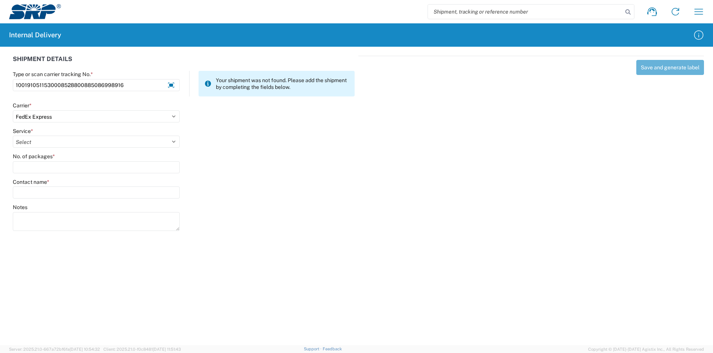
select select "10"
click at [13, 135] on select "Select 1Day Freight 2Day 2Day AM 2Day AM One Rate 2Day Freight 2Day One Rate 3 …" at bounding box center [96, 141] width 167 height 12
click at [53, 166] on input "No. of packages *" at bounding box center [96, 167] width 167 height 12
type input "1"
click at [53, 192] on input "Contact name *" at bounding box center [96, 192] width 167 height 12
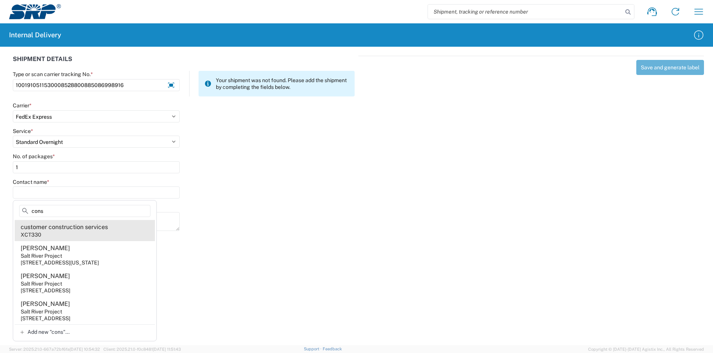
type input "cons"
click at [85, 229] on div "customer construction services" at bounding box center [64, 227] width 87 height 8
type input "customer construction services"
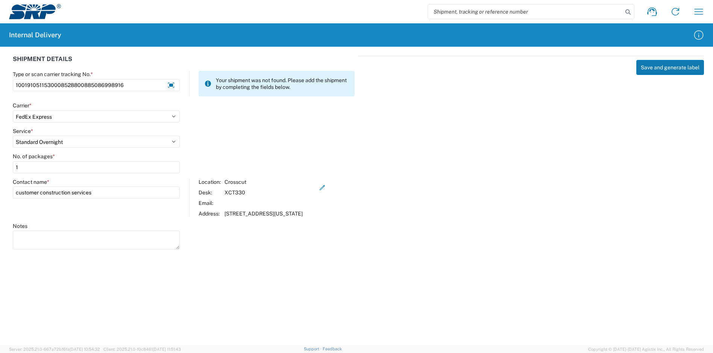
click at [666, 71] on button "Save and generate label" at bounding box center [671, 67] width 68 height 15
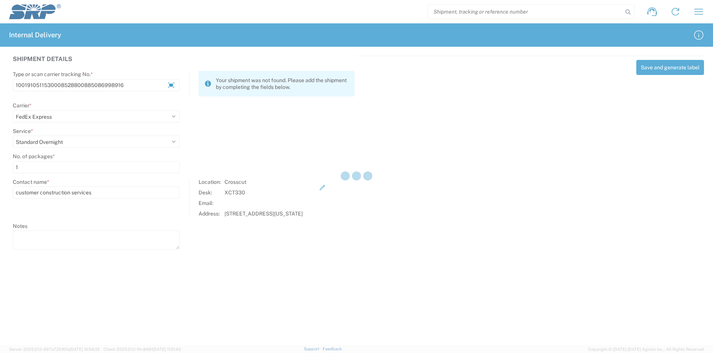
select select
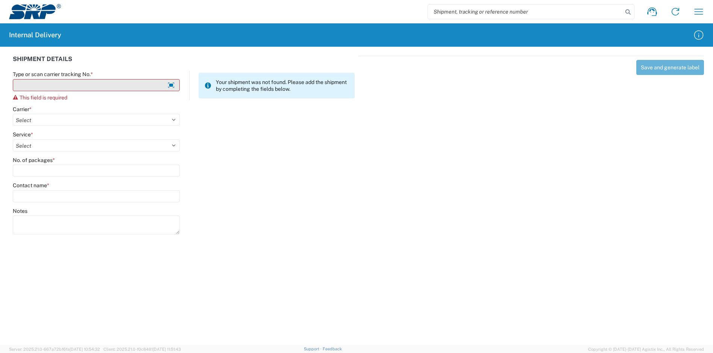
click at [95, 90] on input "Type or scan carrier tracking No. *" at bounding box center [96, 85] width 167 height 12
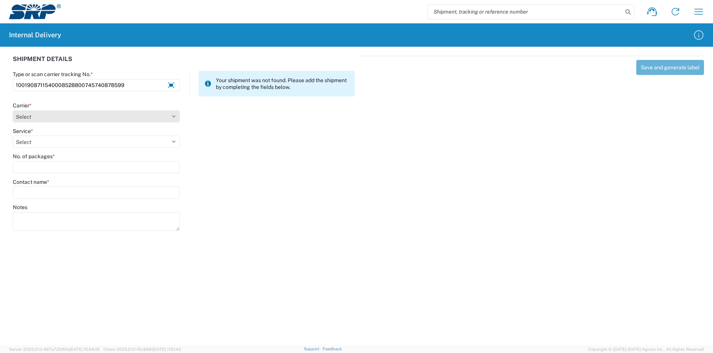
type input "1001908711540008528800745740878599"
click at [62, 114] on select "Select Amazon Logistics ATI Trucking BC Dimerco Logistics Empire Southwest FedE…" at bounding box center [96, 116] width 167 height 12
select select "5"
click at [13, 110] on select "Select Amazon Logistics ATI Trucking BC Dimerco Logistics Empire Southwest FedE…" at bounding box center [96, 116] width 167 height 12
click at [41, 143] on select "Select 1Day Freight 2Day 2Day AM 2Day AM One Rate 2Day Freight 2Day One Rate 3 …" at bounding box center [96, 141] width 167 height 12
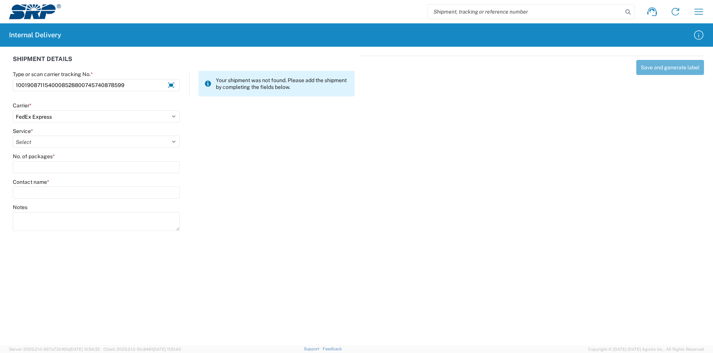
select select "7"
click at [13, 135] on select "Select 1Day Freight 2Day 2Day AM 2Day AM One Rate 2Day Freight 2Day One Rate 3 …" at bounding box center [96, 141] width 167 height 12
click at [42, 168] on input "No. of packages *" at bounding box center [96, 167] width 167 height 12
type input "1"
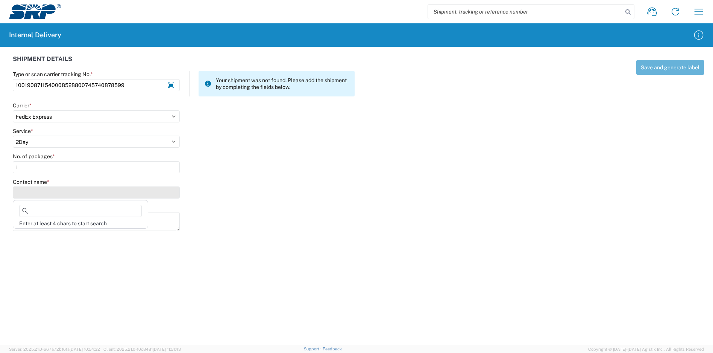
click at [46, 190] on input "Contact name *" at bounding box center [96, 192] width 167 height 12
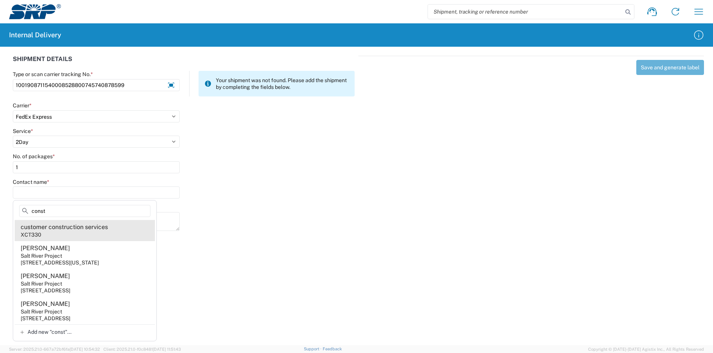
type input "const"
drag, startPoint x: 71, startPoint y: 229, endPoint x: 83, endPoint y: 231, distance: 11.4
click at [72, 229] on div "customer construction services" at bounding box center [64, 227] width 87 height 8
type input "customer construction services"
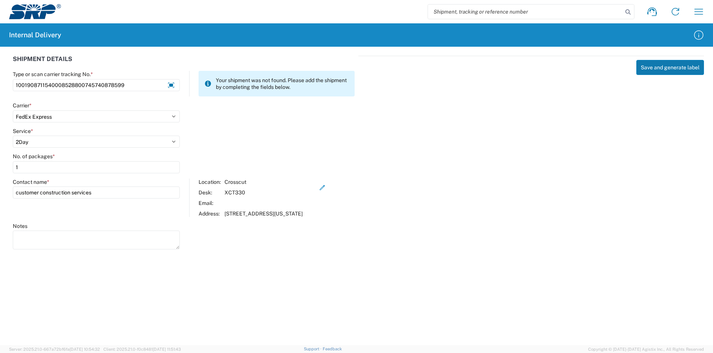
click at [667, 65] on button "Save and generate label" at bounding box center [671, 67] width 68 height 15
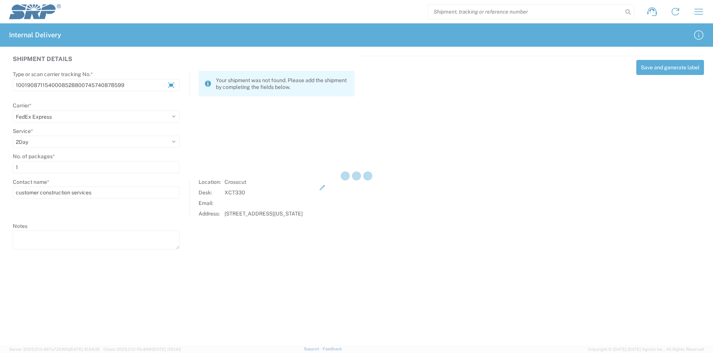
select select
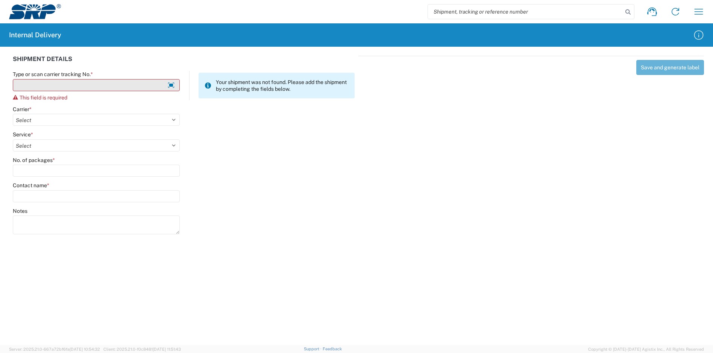
click at [73, 89] on input "Type or scan carrier tracking No. *" at bounding box center [96, 85] width 167 height 12
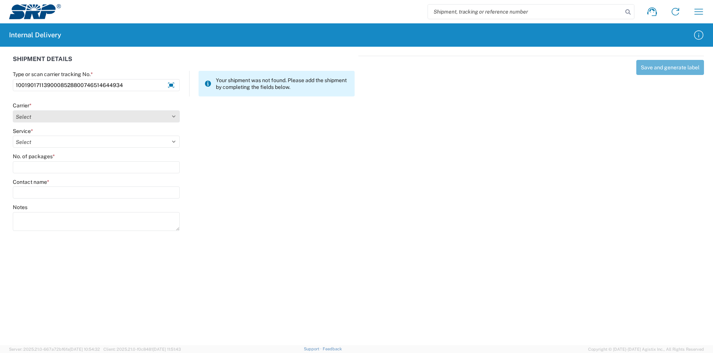
type input "1001901711390008528800746514644934"
click at [64, 113] on select "Select Amazon Logistics ATI Trucking BC Dimerco Logistics Empire Southwest FedE…" at bounding box center [96, 116] width 167 height 12
select select "5"
click at [13, 110] on select "Select Amazon Logistics ATI Trucking BC Dimerco Logistics Empire Southwest FedE…" at bounding box center [96, 116] width 167 height 12
click at [51, 141] on select "Select 1Day Freight 2Day 2Day AM 2Day AM One Rate 2Day Freight 2Day One Rate 3 …" at bounding box center [96, 141] width 167 height 12
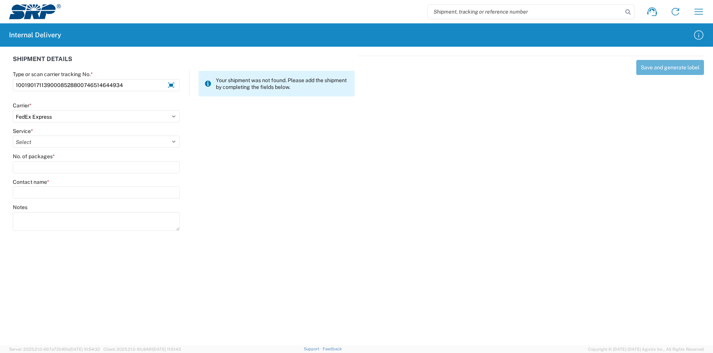
select select "7"
click at [13, 135] on select "Select 1Day Freight 2Day 2Day AM 2Day AM One Rate 2Day Freight 2Day One Rate 3 …" at bounding box center [96, 141] width 167 height 12
click at [56, 169] on input "No. of packages *" at bounding box center [96, 167] width 167 height 12
type input "1"
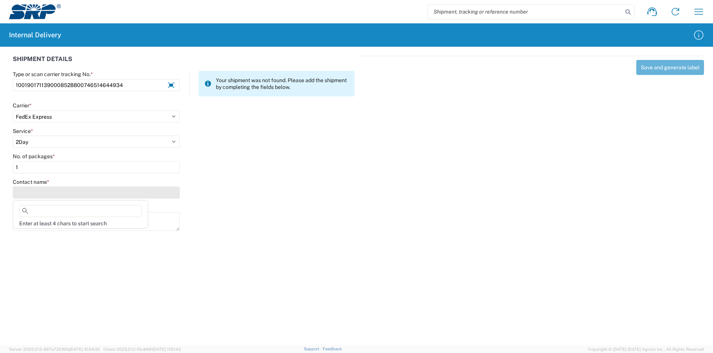
click at [56, 187] on input "Contact name *" at bounding box center [96, 192] width 167 height 12
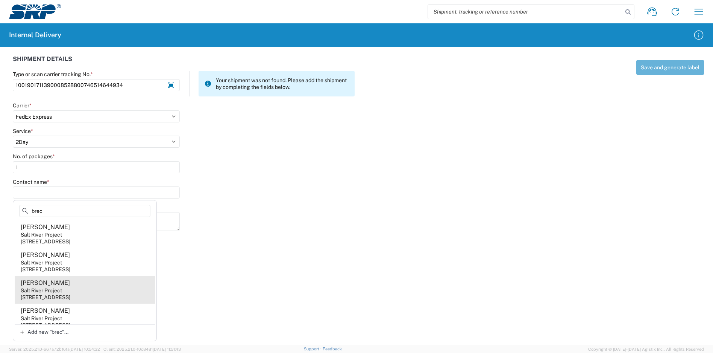
type input "brec"
click at [82, 286] on agx-address-suggestion-item "[PERSON_NAME] Salt River Project [STREET_ADDRESS]" at bounding box center [85, 289] width 140 height 28
type input "[PERSON_NAME]"
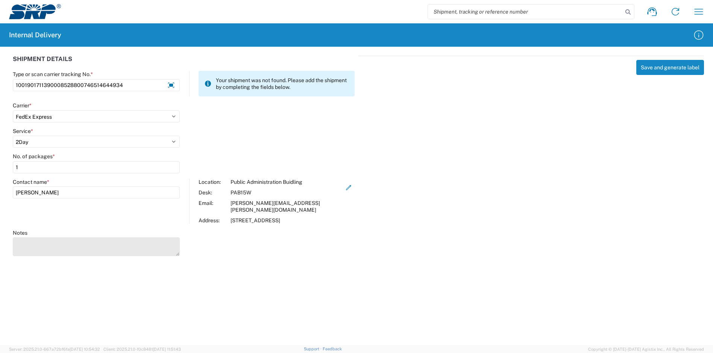
click at [78, 230] on div "Notes" at bounding box center [96, 243] width 167 height 29
click at [79, 237] on textarea "Notes" at bounding box center [96, 246] width 167 height 19
type textarea "1001901711390008528800746514644923"
click at [672, 65] on button "Save and generate label" at bounding box center [671, 67] width 68 height 15
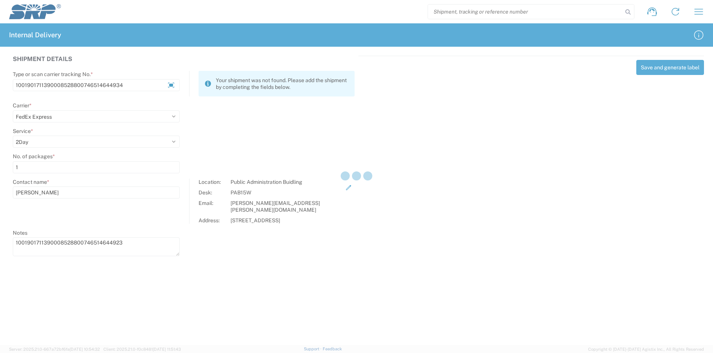
select select
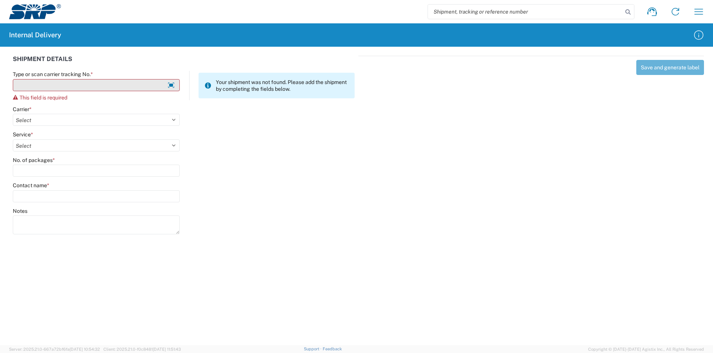
click at [125, 90] on input "Type or scan carrier tracking No. *" at bounding box center [96, 85] width 167 height 12
click at [126, 88] on input "Type or scan carrier tracking No. *" at bounding box center [96, 85] width 167 height 12
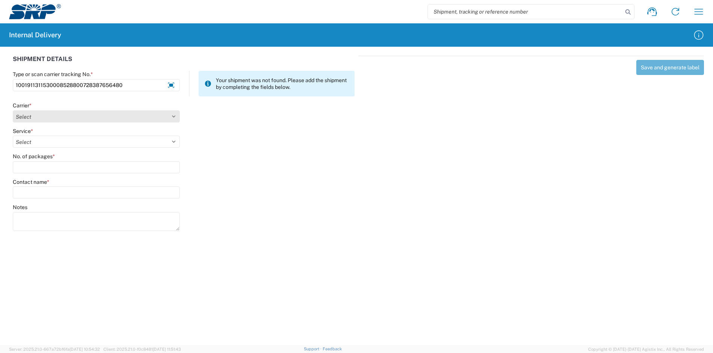
type input "1001911311530008528800728387656480"
click at [86, 116] on select "Select Amazon Logistics ATI Trucking BC Dimerco Logistics Empire Southwest FedE…" at bounding box center [96, 116] width 167 height 12
select select "5"
click at [13, 110] on select "Select Amazon Logistics ATI Trucking BC Dimerco Logistics Empire Southwest FedE…" at bounding box center [96, 116] width 167 height 12
click at [48, 143] on select "Select 1Day Freight 2Day 2Day AM 2Day AM One Rate 2Day Freight 2Day One Rate 3 …" at bounding box center [96, 141] width 167 height 12
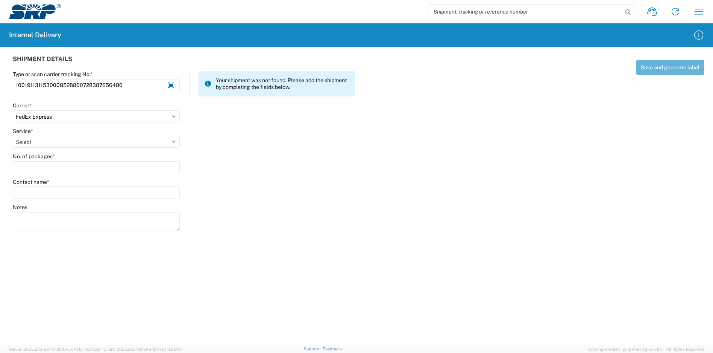
select select "7"
click at [13, 135] on select "Select 1Day Freight 2Day 2Day AM 2Day AM One Rate 2Day Freight 2Day One Rate 3 …" at bounding box center [96, 141] width 167 height 12
click at [47, 163] on input "No. of packages *" at bounding box center [96, 167] width 167 height 12
type input "1"
click at [54, 189] on input "Contact name *" at bounding box center [96, 192] width 167 height 12
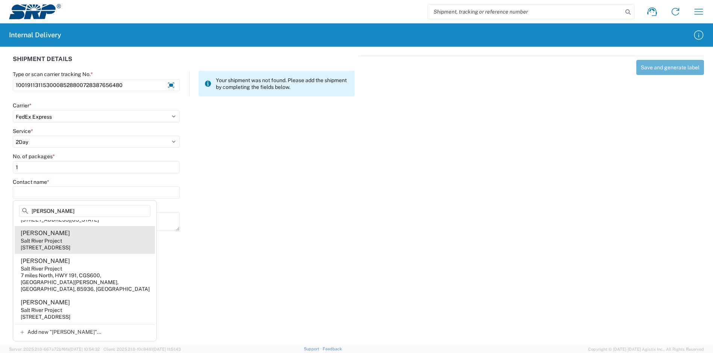
scroll to position [150, 0]
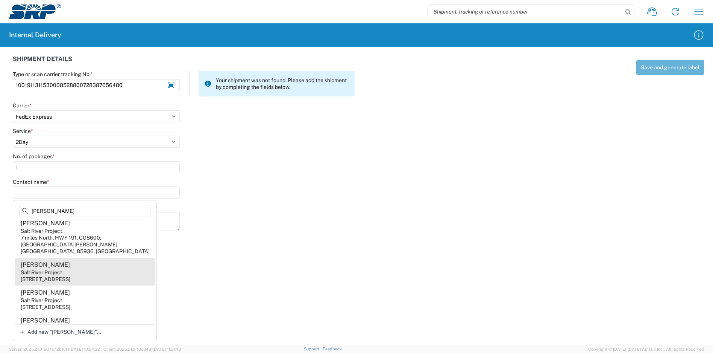
type input "[PERSON_NAME]"
click at [101, 272] on agx-address-suggestion-item "[PERSON_NAME] Salt River Project [STREET_ADDRESS]" at bounding box center [85, 271] width 140 height 28
type input "[PERSON_NAME]"
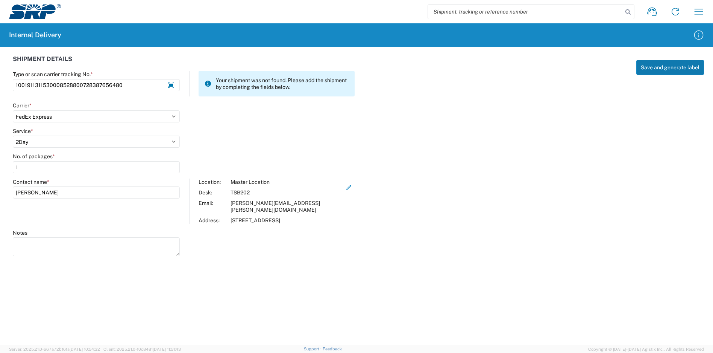
click at [653, 70] on button "Save and generate label" at bounding box center [671, 67] width 68 height 15
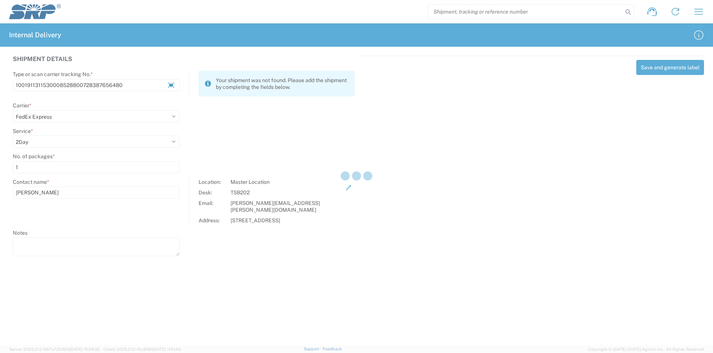
select select
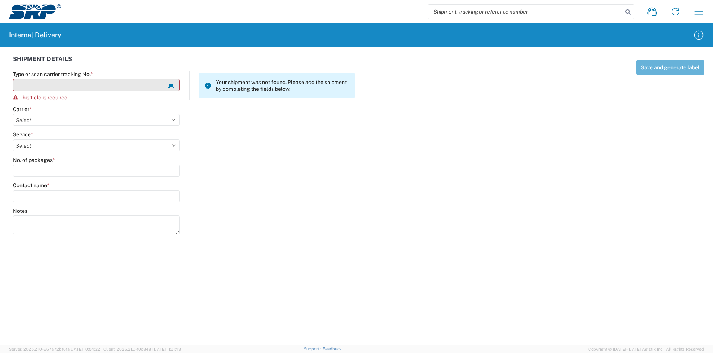
click at [88, 84] on input "Type or scan carrier tracking No. *" at bounding box center [96, 85] width 167 height 12
click at [129, 89] on input "Type or scan carrier tracking No. *" at bounding box center [96, 85] width 167 height 12
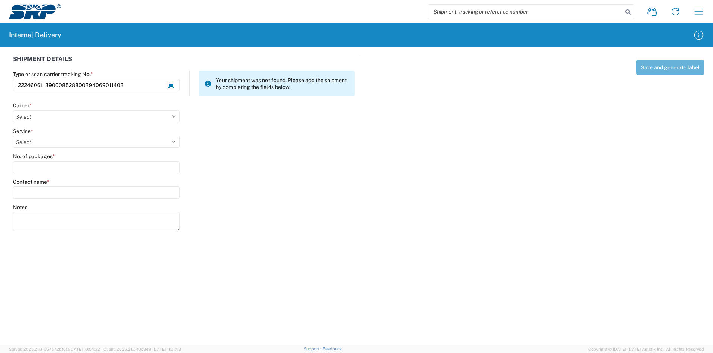
type input "1222460611390008528800394069011403"
click at [14, 126] on agx-form-control-wrapper-v2 "Carrier * Select Amazon Logistics ATI Trucking BC Dimerco Logistics Empire Sout…" at bounding box center [96, 115] width 175 height 26
click at [32, 116] on select "Select Amazon Logistics ATI Trucking BC Dimerco Logistics Empire Southwest FedE…" at bounding box center [96, 116] width 167 height 12
select select "5"
click at [13, 110] on select "Select Amazon Logistics ATI Trucking BC Dimerco Logistics Empire Southwest FedE…" at bounding box center [96, 116] width 167 height 12
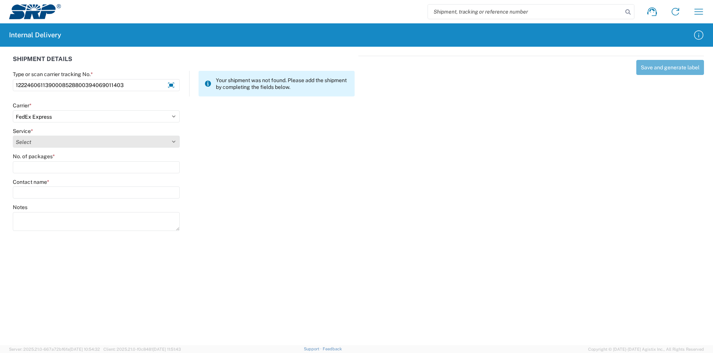
click at [53, 141] on select "Select" at bounding box center [96, 141] width 167 height 12
select select "7"
click at [13, 135] on select "Select 1Day Freight 2Day 2Day AM 2Day AM One Rate 2Day Freight 2Day One Rate 3 …" at bounding box center [96, 141] width 167 height 12
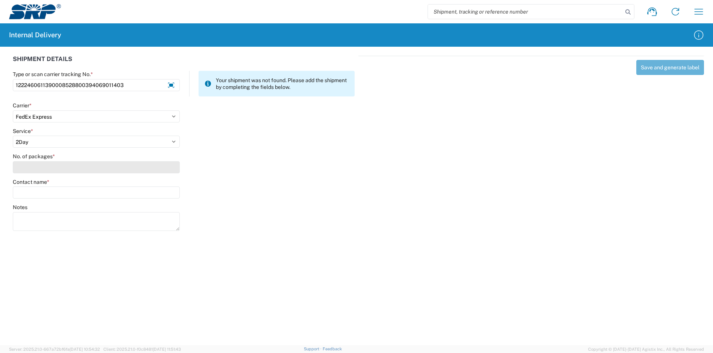
click at [43, 172] on input "No. of packages *" at bounding box center [96, 167] width 167 height 12
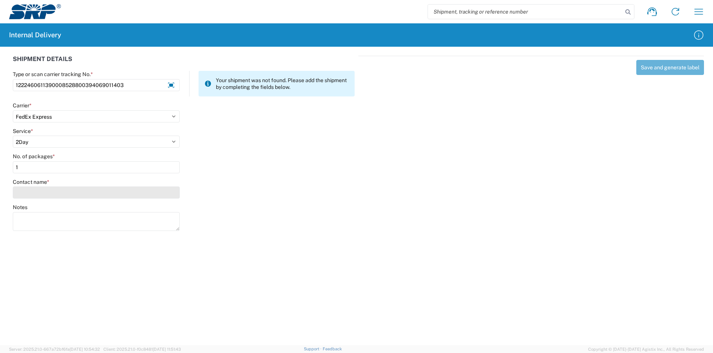
type input "1"
click at [46, 187] on input "Contact name *" at bounding box center [96, 192] width 167 height 12
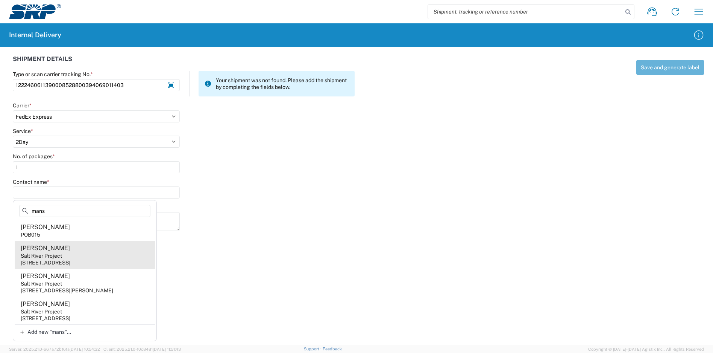
type input "mans"
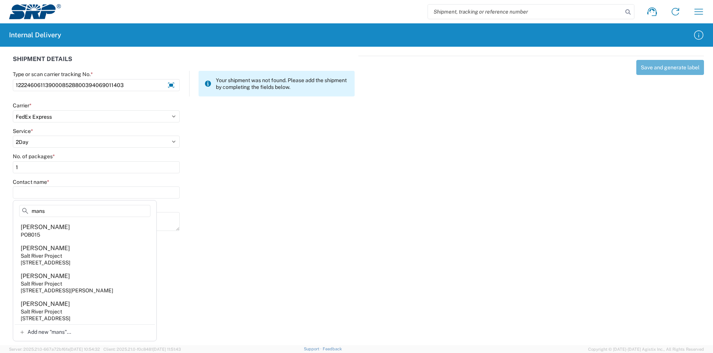
click at [80, 255] on agx-address-suggestion-item "[PERSON_NAME] Salt River Project [STREET_ADDRESS]" at bounding box center [85, 255] width 140 height 28
type input "[PERSON_NAME]"
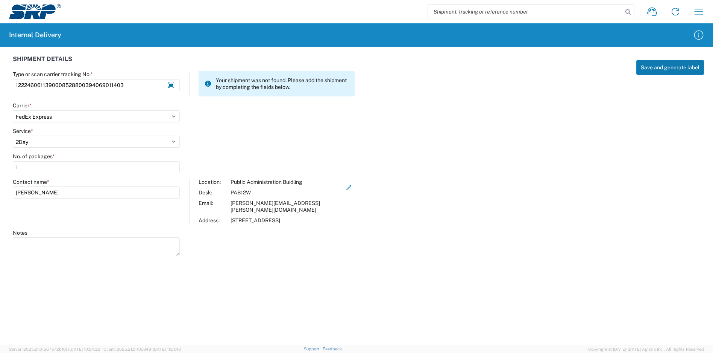
click at [664, 68] on button "Save and generate label" at bounding box center [671, 67] width 68 height 15
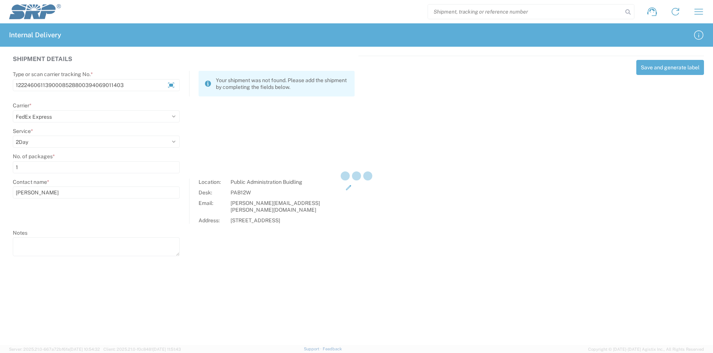
select select
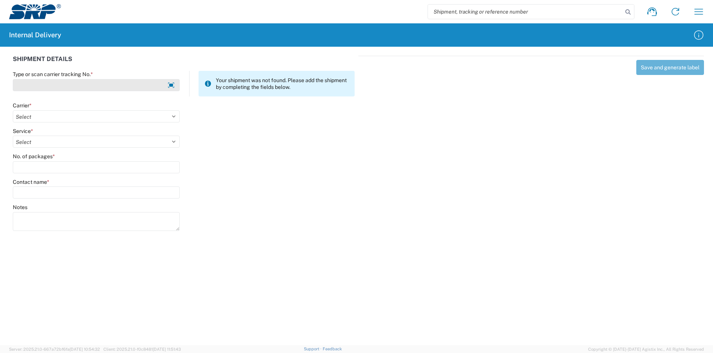
click at [42, 84] on input "Type or scan carrier tracking No. *" at bounding box center [96, 85] width 167 height 12
type input "1001891711530008528100885079345190"
drag, startPoint x: 75, startPoint y: 120, endPoint x: 70, endPoint y: 120, distance: 4.9
click at [75, 120] on select "Select Amazon Logistics ATI Trucking BC Dimerco Logistics Empire Southwest FedE…" at bounding box center [96, 116] width 167 height 12
select select "5"
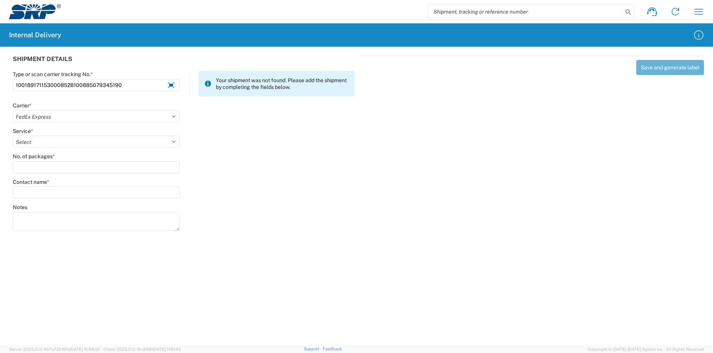
click at [13, 110] on select "Select Amazon Logistics ATI Trucking BC Dimerco Logistics Empire Southwest FedE…" at bounding box center [96, 116] width 167 height 12
click at [52, 138] on select "Select 1Day Freight 2Day 2Day AM 2Day AM One Rate 2Day Freight 2Day One Rate 3 …" at bounding box center [96, 141] width 167 height 12
select select "8"
click at [13, 135] on select "Select 1Day Freight 2Day 2Day AM 2Day AM One Rate 2Day Freight 2Day One Rate 3 …" at bounding box center [96, 141] width 167 height 12
click at [28, 170] on input "No. of packages *" at bounding box center [96, 167] width 167 height 12
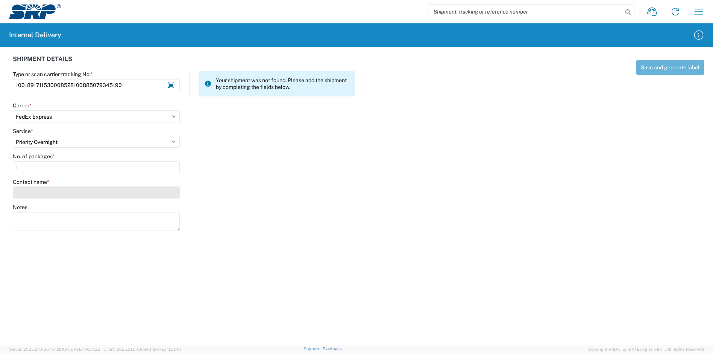
type input "1"
click at [44, 197] on input "Contact name *" at bounding box center [96, 192] width 167 height 12
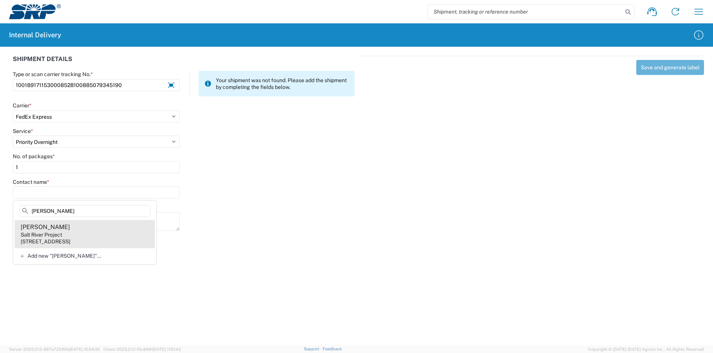
type input "[PERSON_NAME]"
click at [88, 236] on agx-address-suggestion-item "[PERSON_NAME] Salt River Project [STREET_ADDRESS]" at bounding box center [85, 234] width 140 height 28
type input "[PERSON_NAME]"
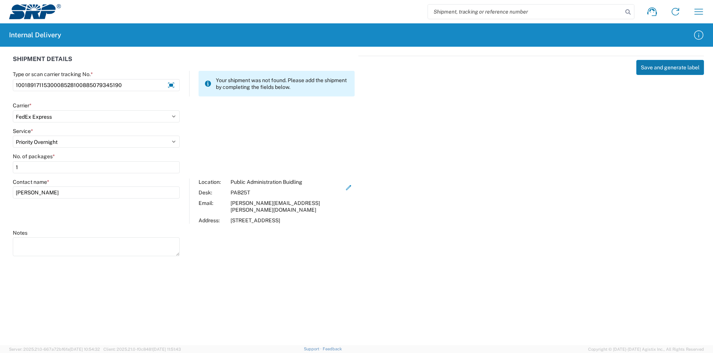
click at [669, 69] on button "Save and generate label" at bounding box center [671, 67] width 68 height 15
